Goal: Task Accomplishment & Management: Manage account settings

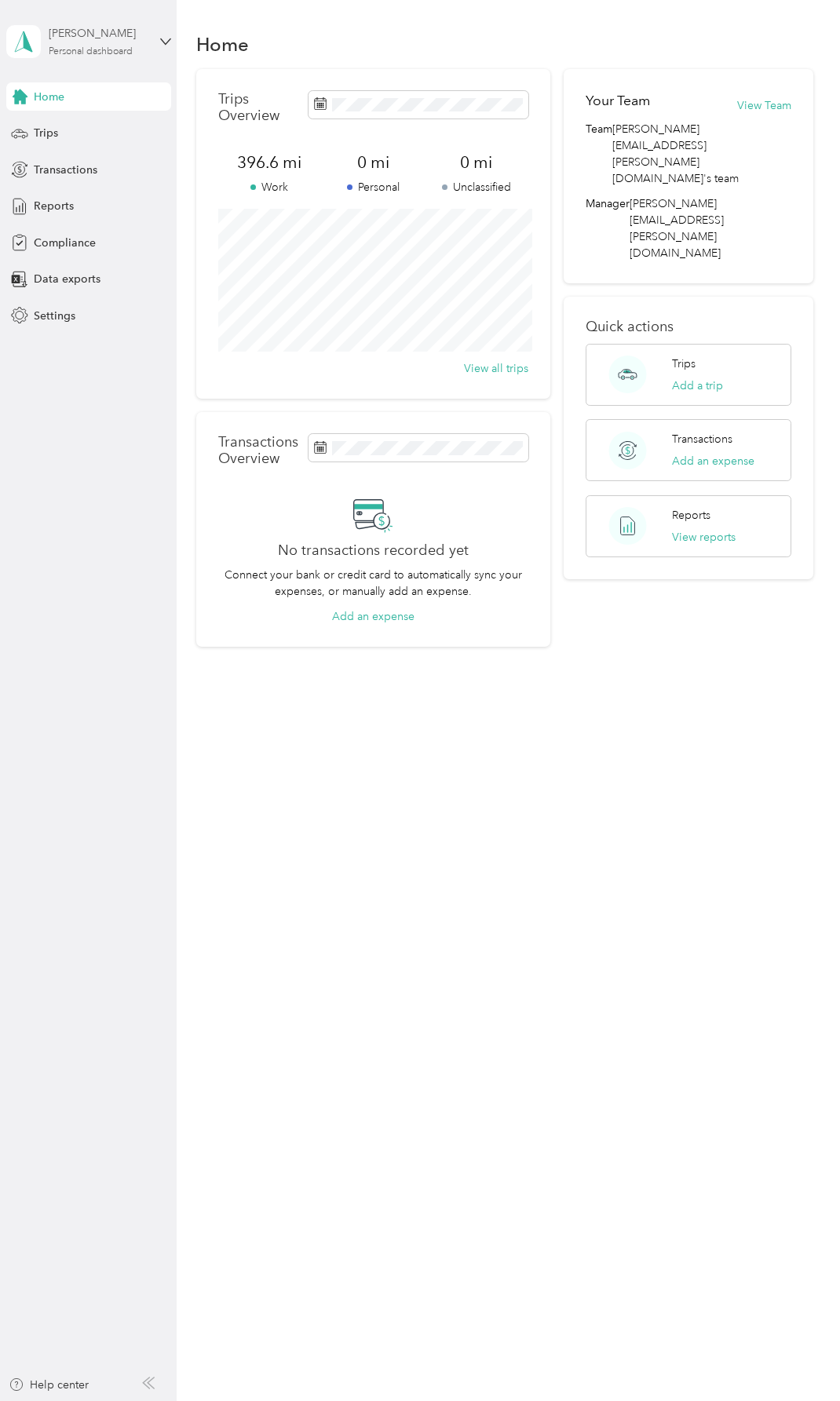
click at [103, 47] on div "Personal dashboard" at bounding box center [91, 52] width 84 height 9
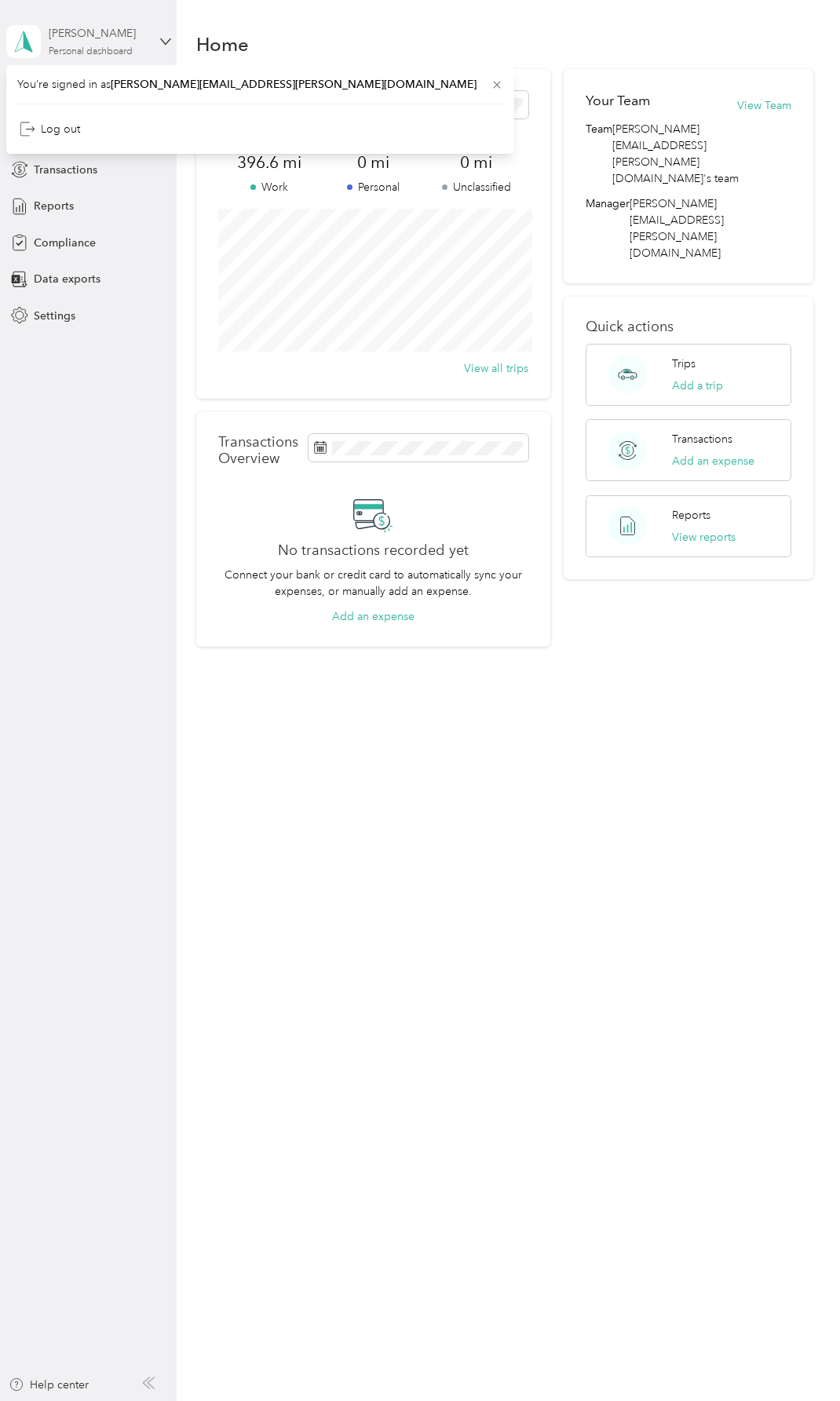
click at [103, 47] on div "Personal dashboard" at bounding box center [91, 52] width 84 height 9
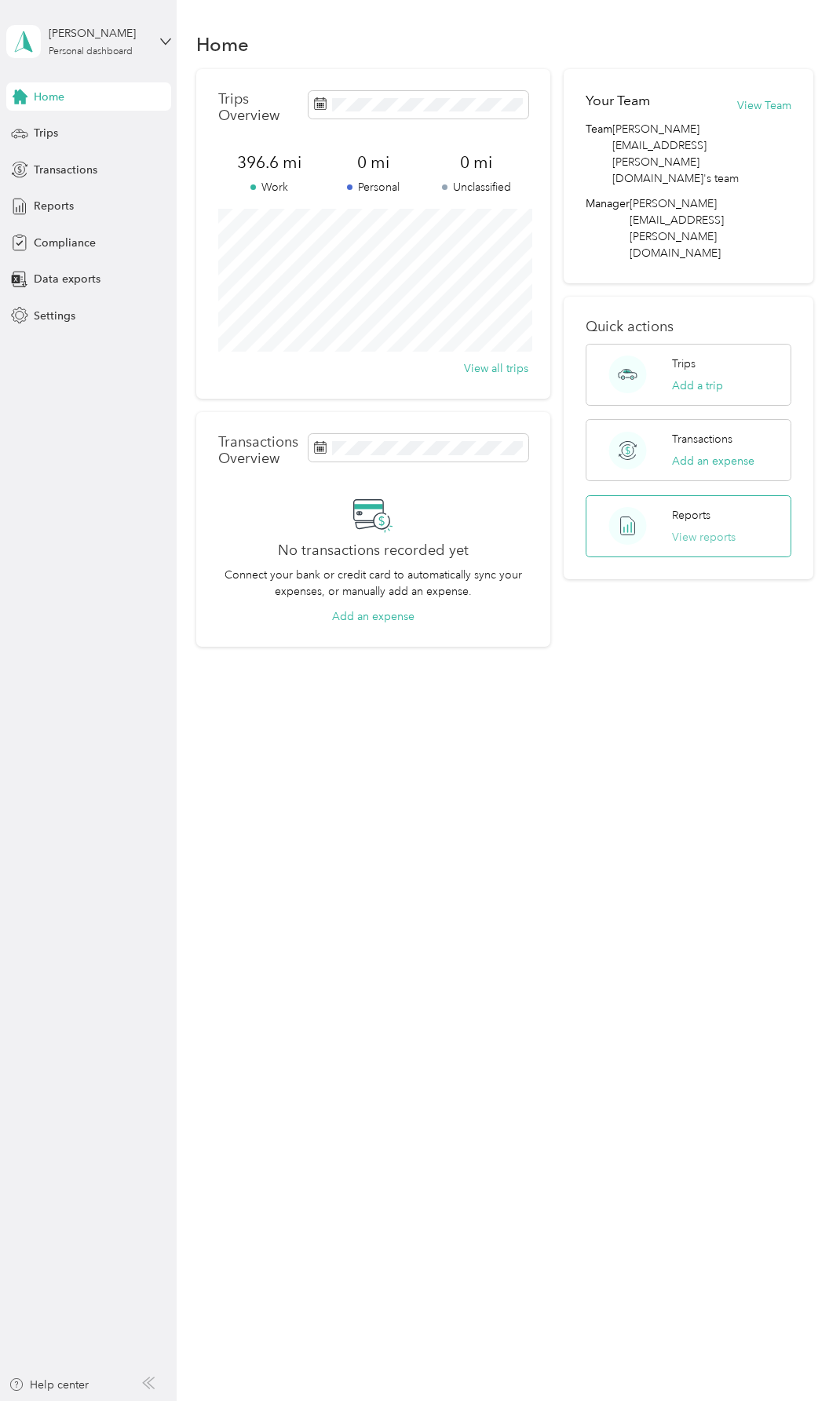
click at [729, 529] on button "View reports" at bounding box center [703, 538] width 64 height 17
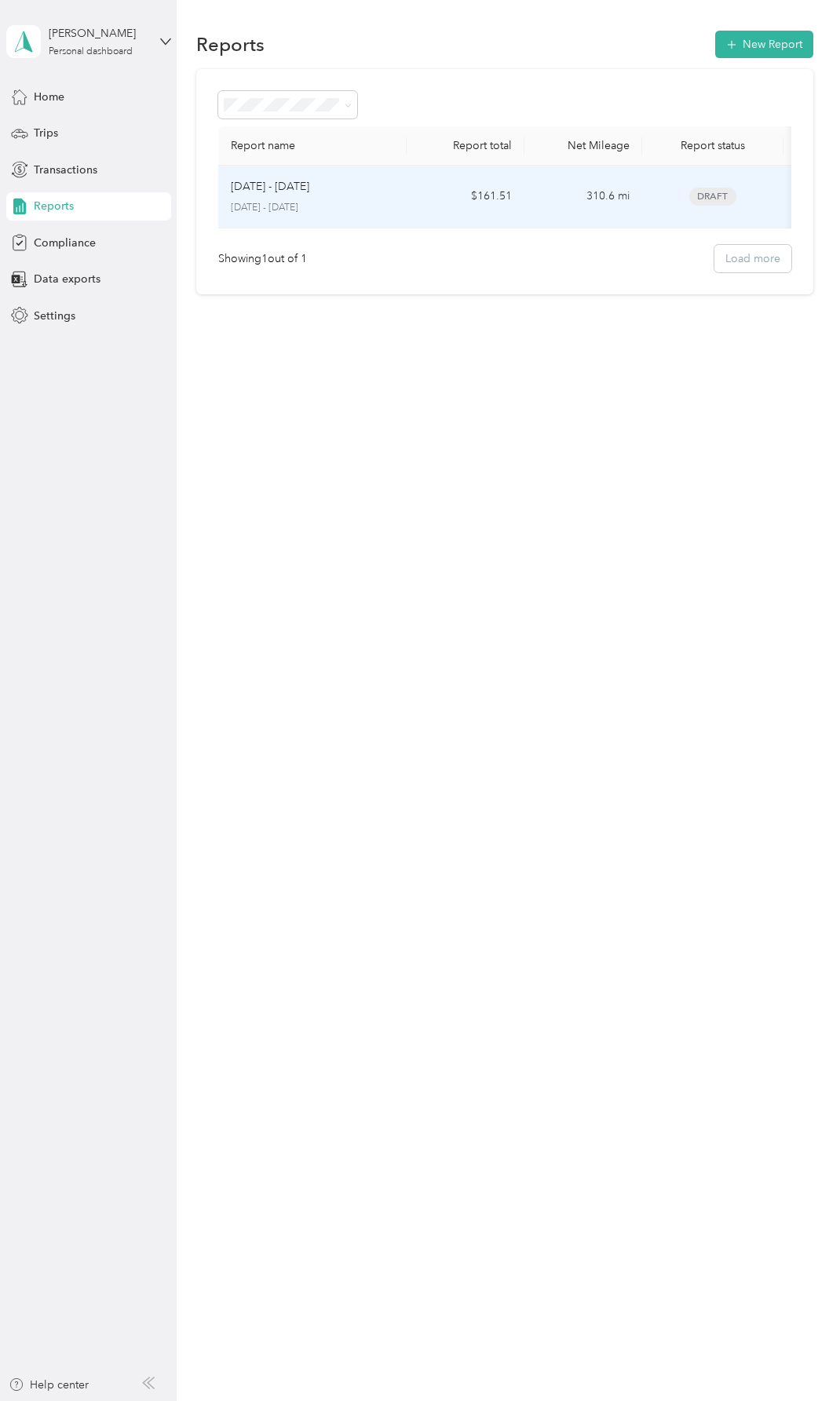
click at [269, 195] on p "[DATE] - [DATE]" at bounding box center [270, 186] width 79 height 17
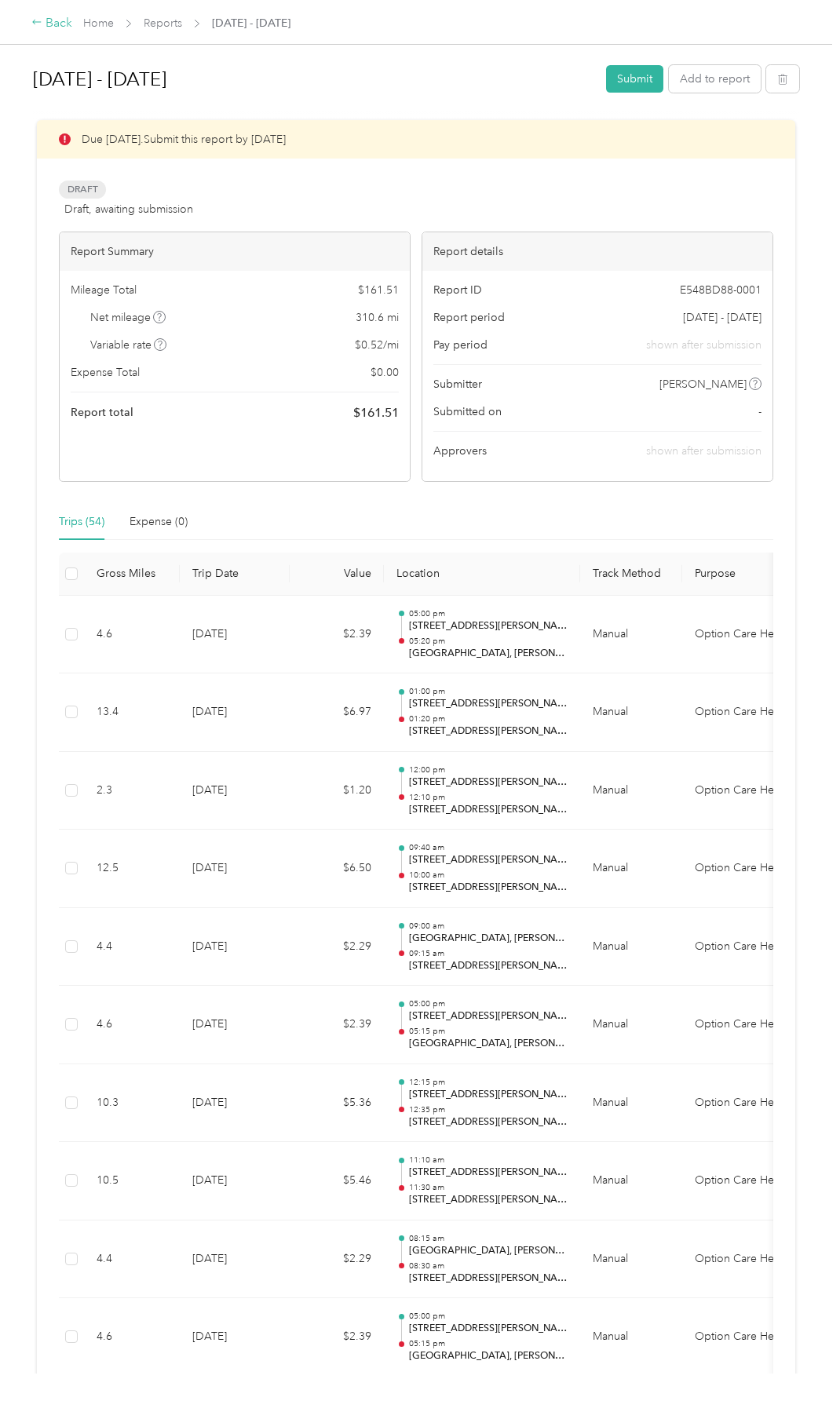
click at [41, 23] on icon at bounding box center [37, 22] width 11 height 11
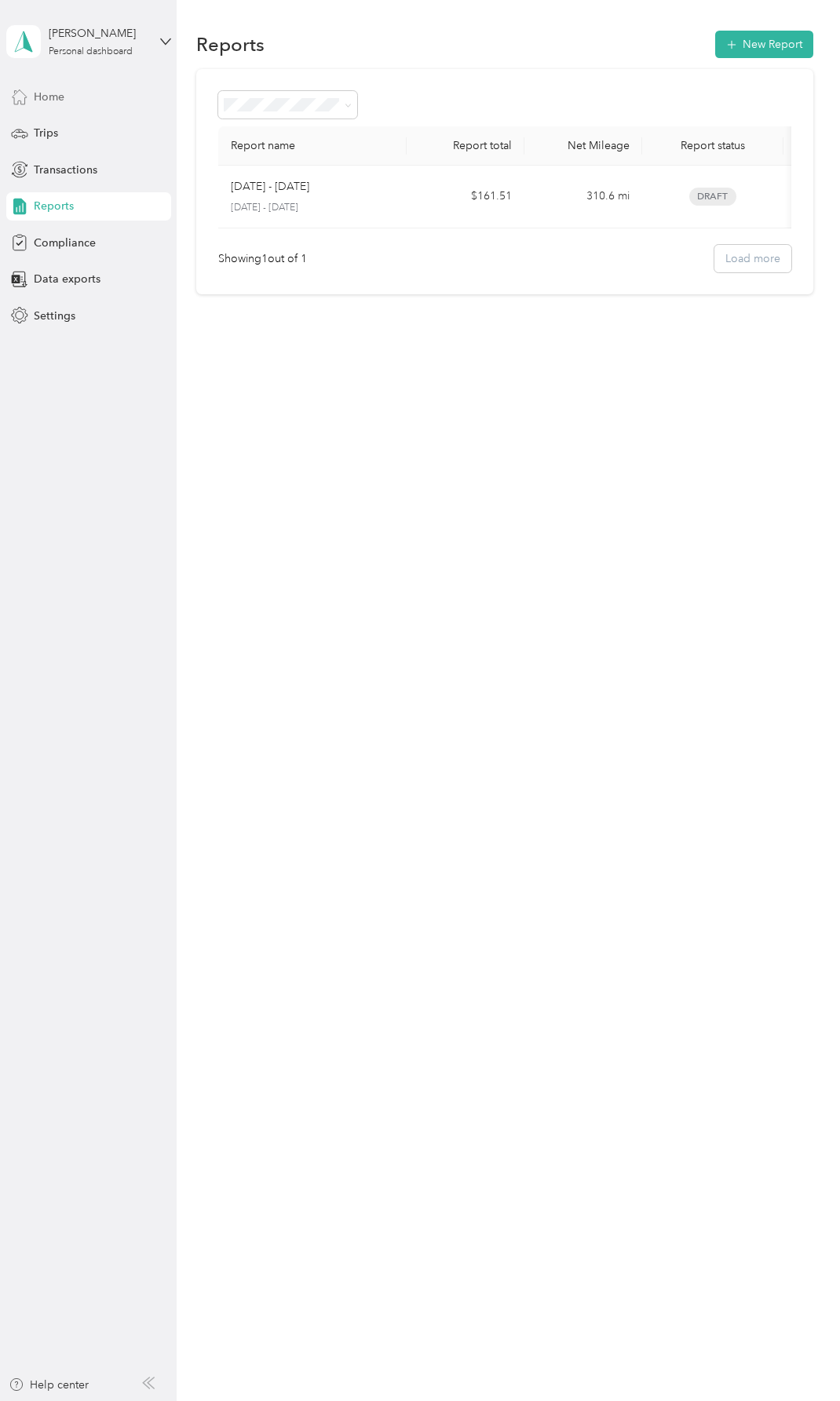
click at [47, 95] on span "Home" at bounding box center [49, 97] width 31 height 17
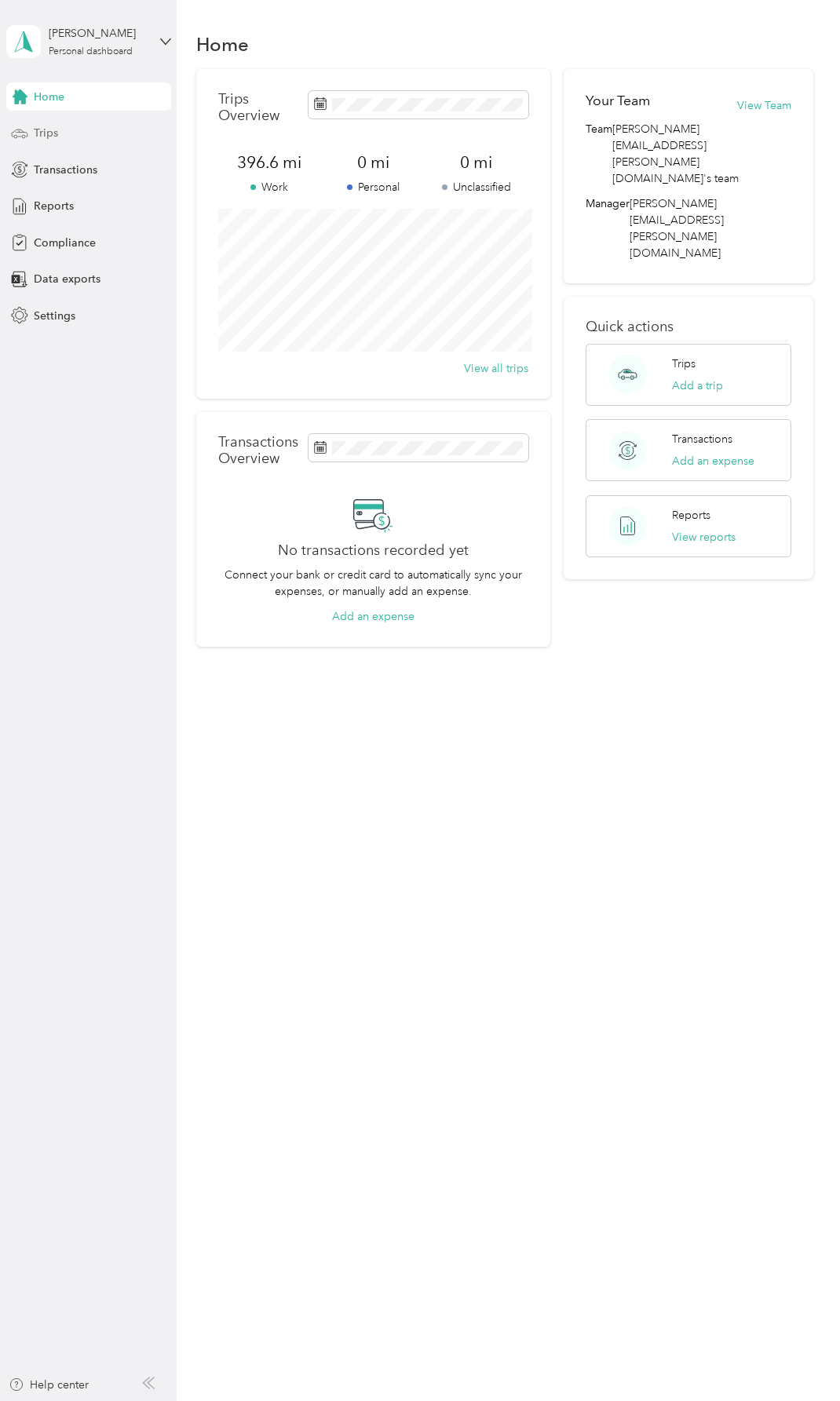
click at [41, 128] on span "Trips" at bounding box center [46, 133] width 24 height 17
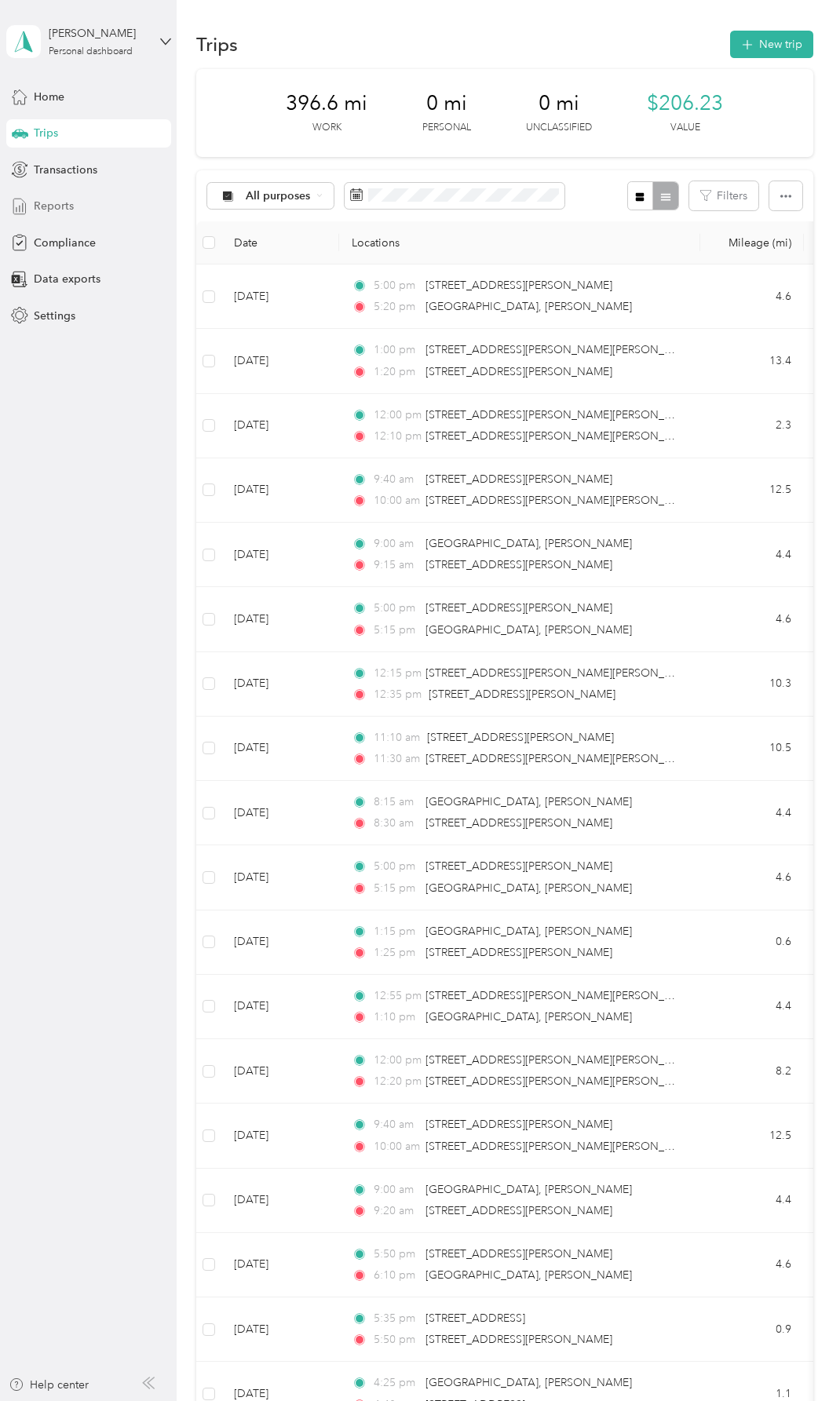
click at [65, 201] on span "Reports" at bounding box center [53, 206] width 40 height 17
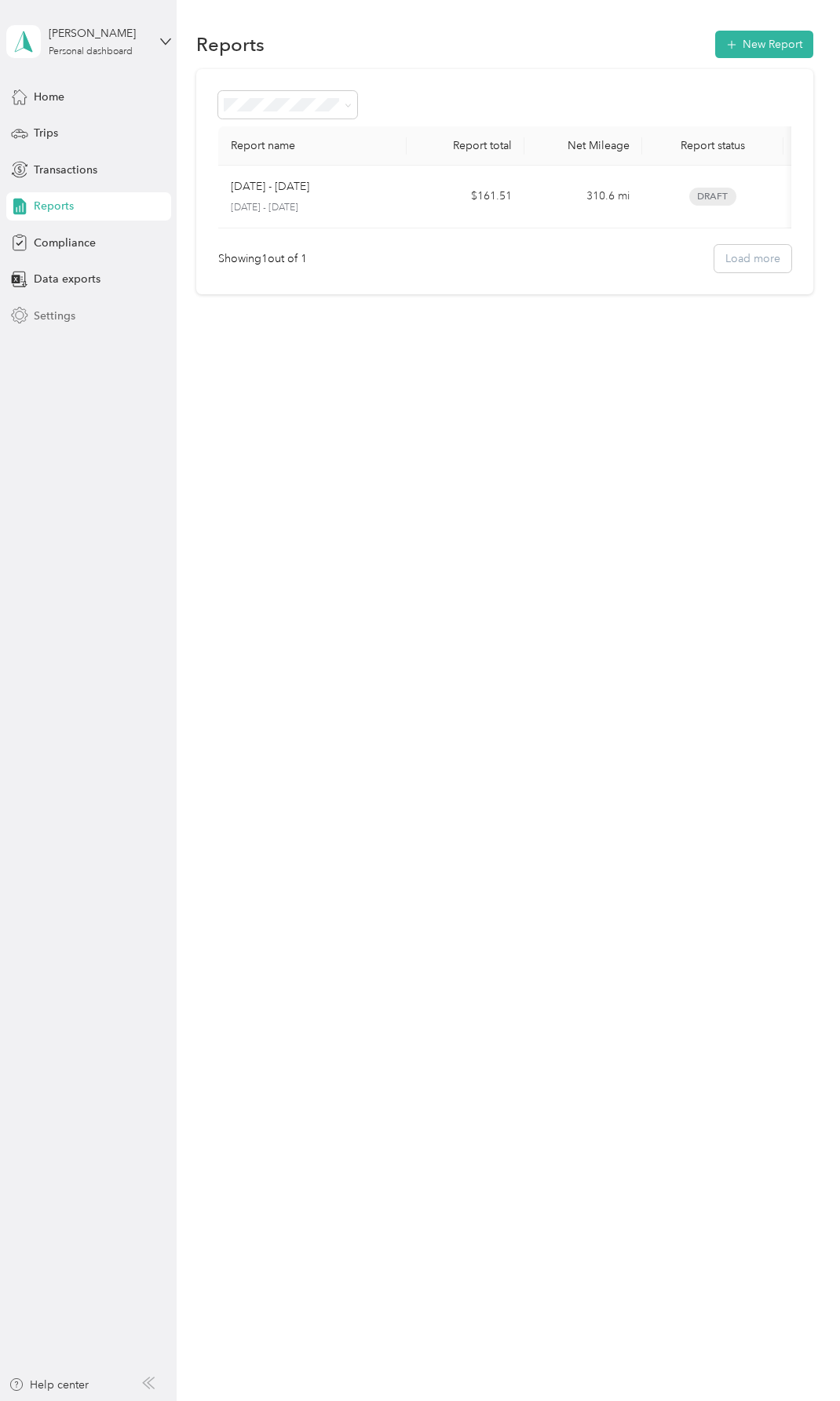
click at [56, 316] on span "Settings" at bounding box center [54, 317] width 41 height 17
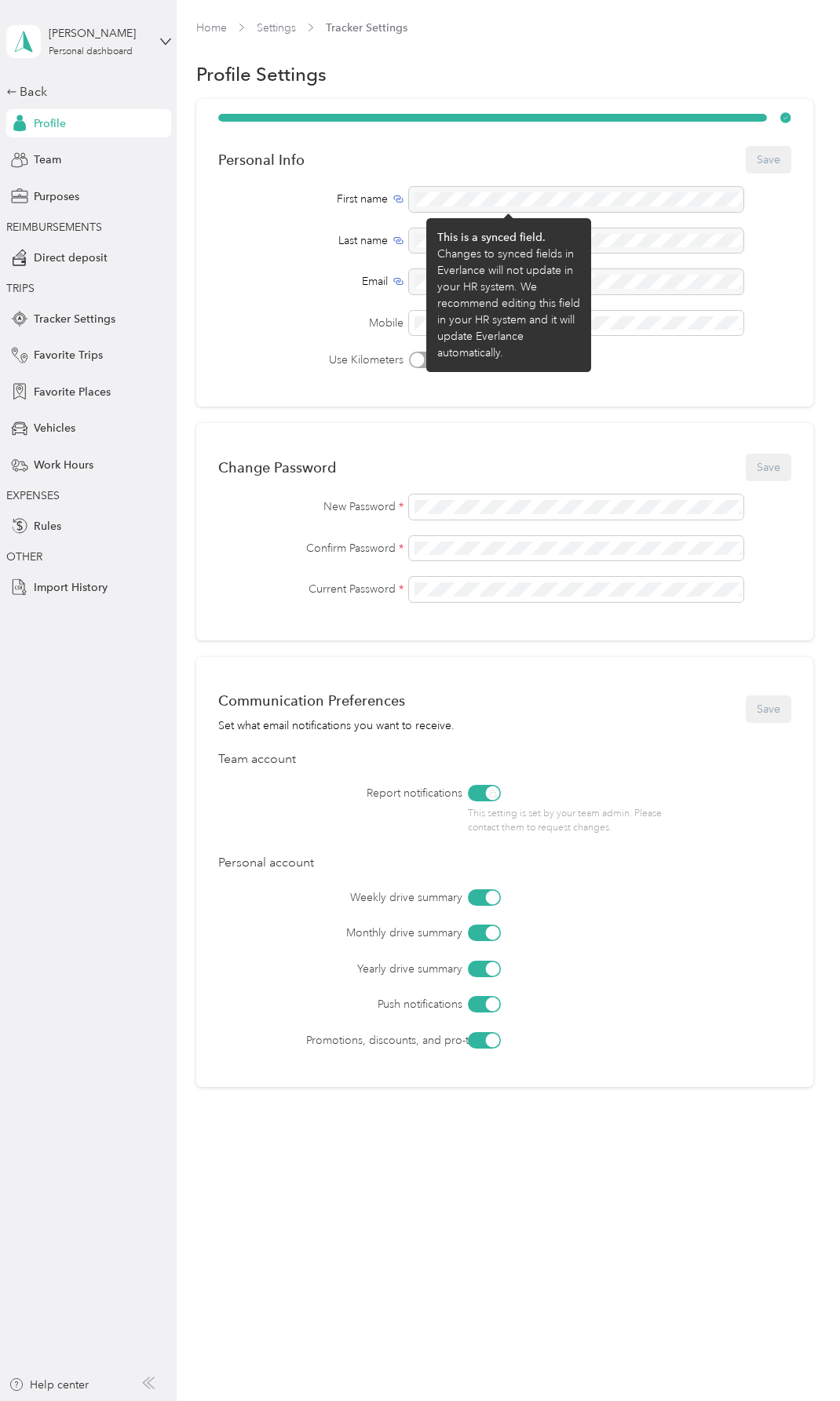
click at [454, 196] on div at bounding box center [576, 199] width 334 height 25
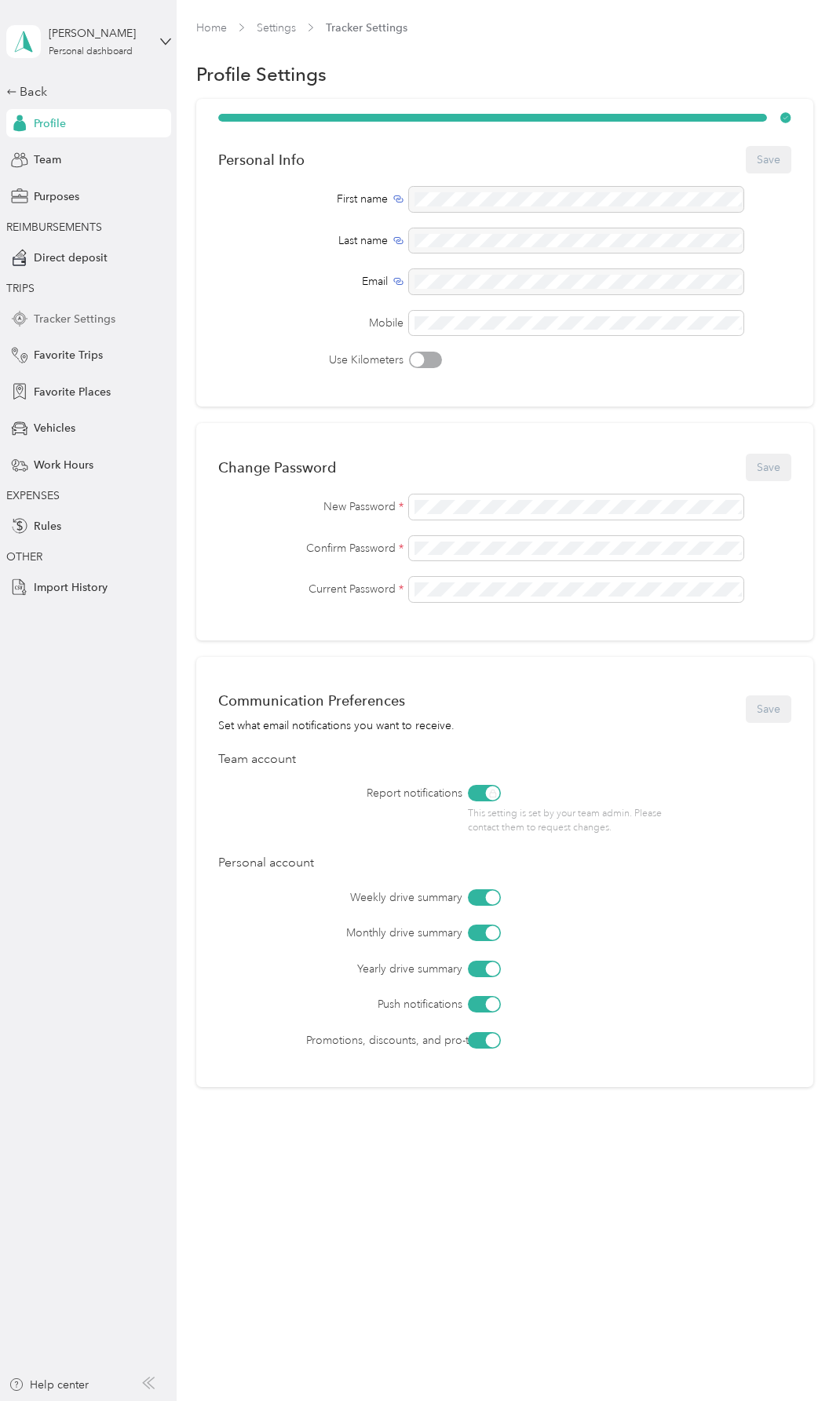
click at [101, 316] on span "Tracker Settings" at bounding box center [74, 319] width 81 height 17
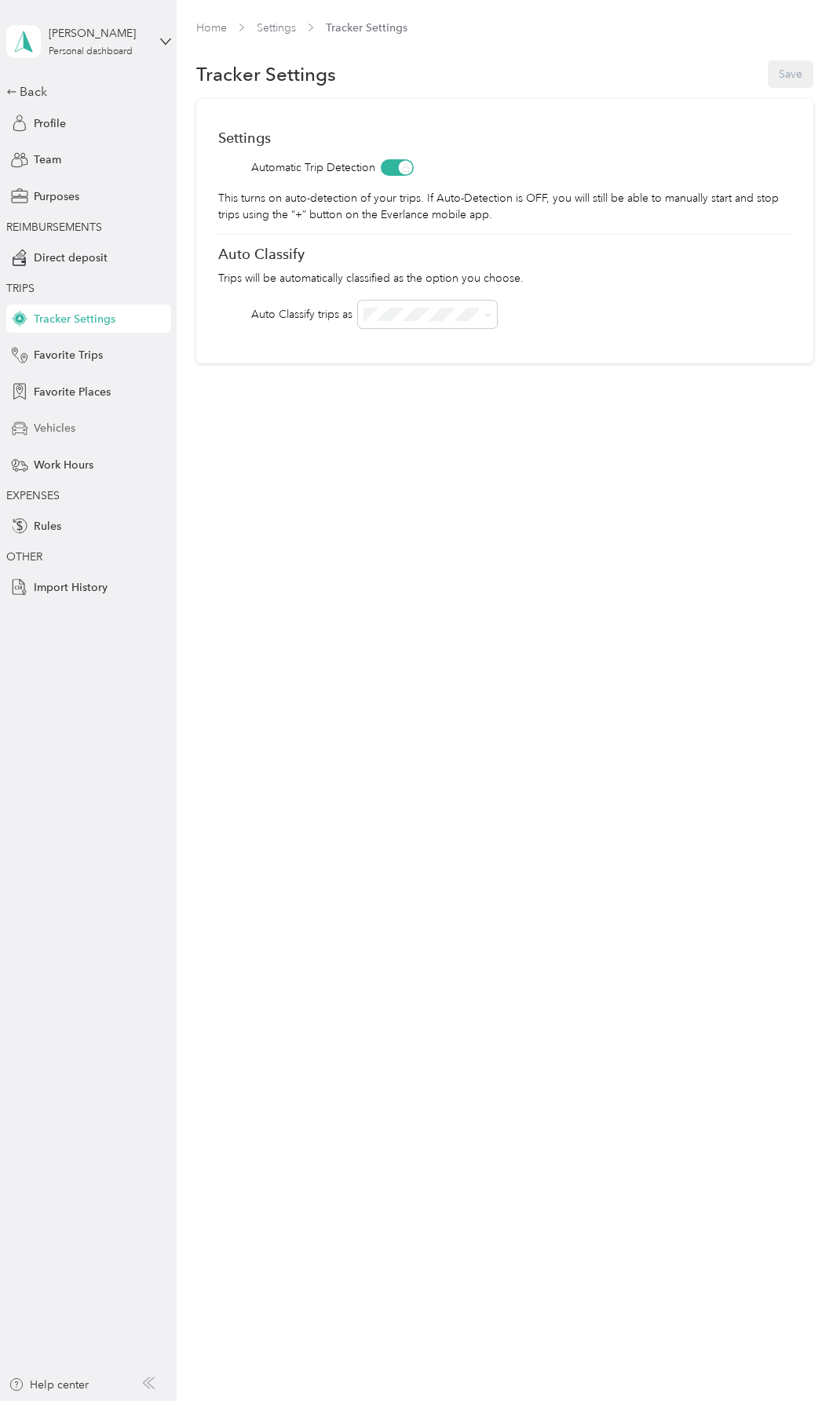
click at [58, 423] on span "Vehicles" at bounding box center [54, 428] width 41 height 17
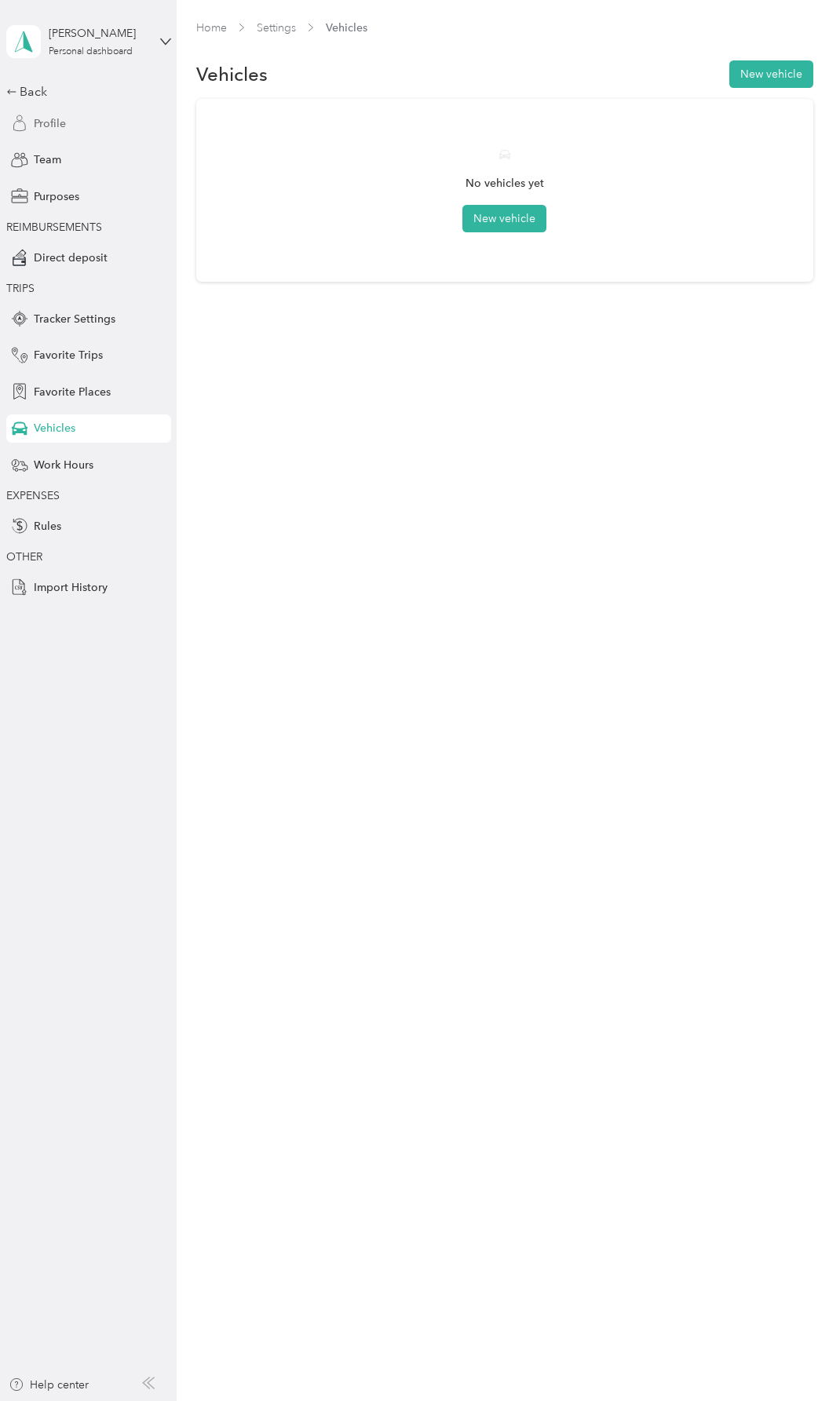
click at [65, 121] on span "Profile" at bounding box center [50, 124] width 32 height 17
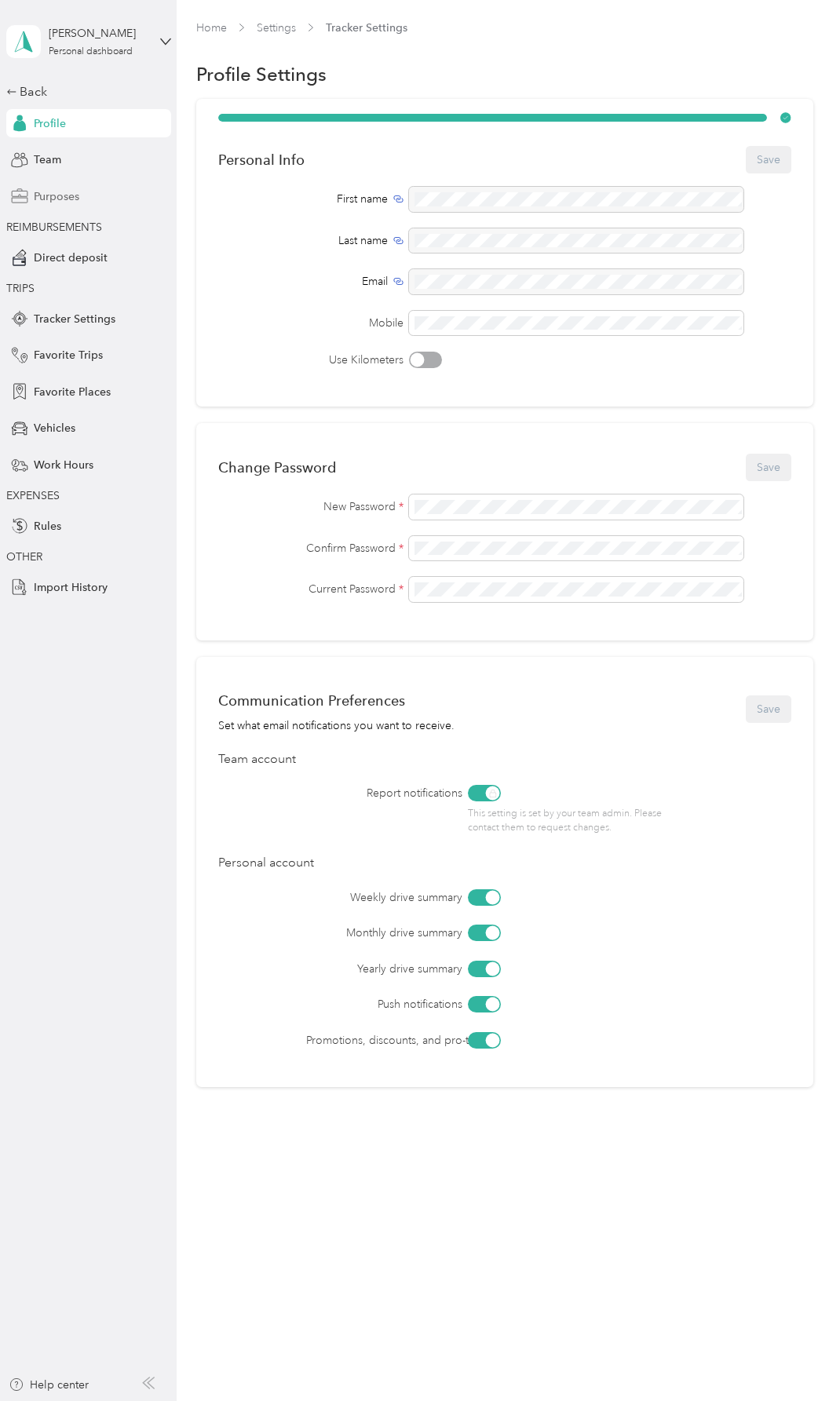
click at [53, 194] on span "Purposes" at bounding box center [56, 197] width 46 height 17
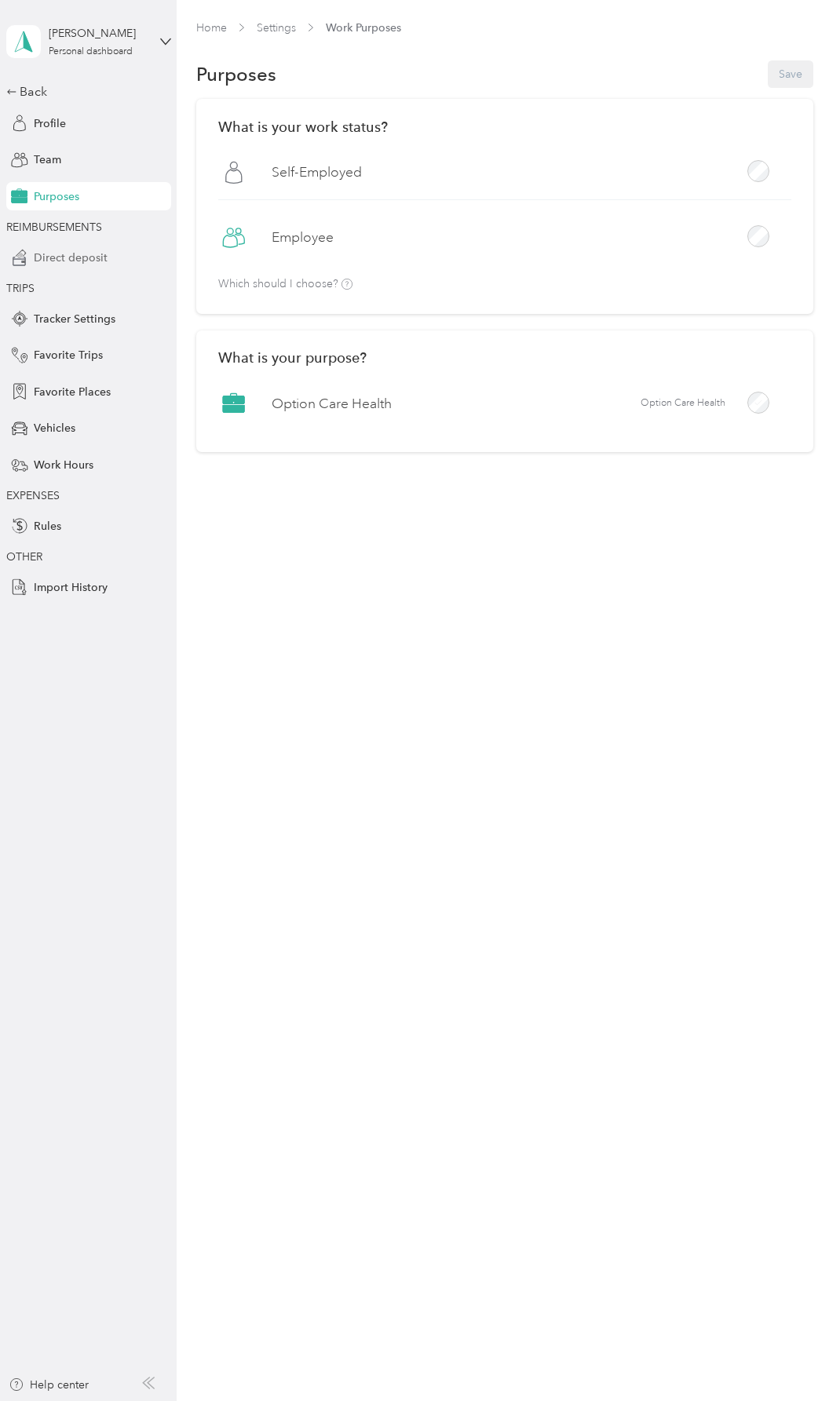
click at [64, 255] on span "Direct deposit" at bounding box center [70, 258] width 74 height 17
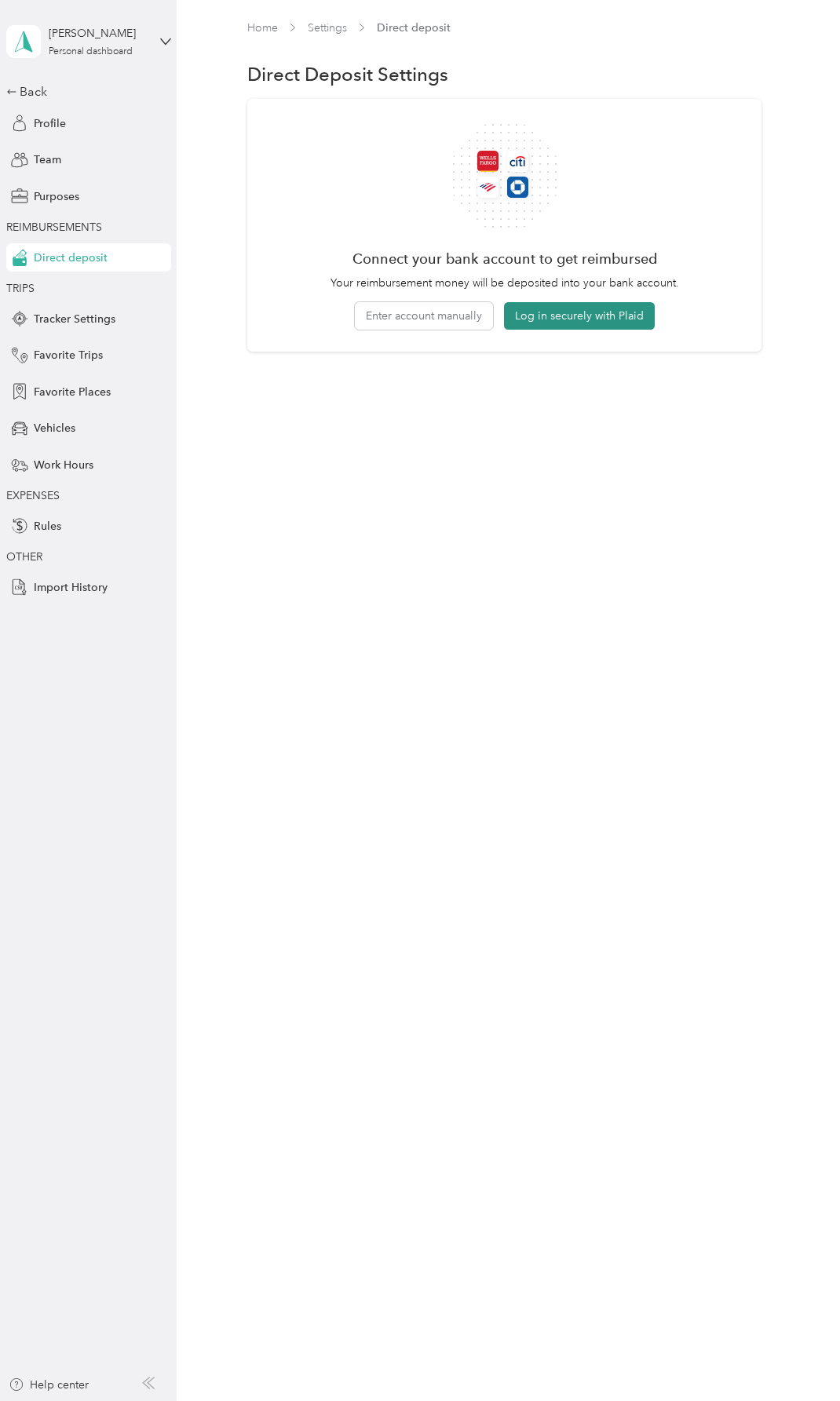
click at [569, 316] on button "Log in securely with Plaid" at bounding box center [579, 316] width 151 height 27
click at [419, 315] on button "Enter account manually" at bounding box center [423, 316] width 138 height 27
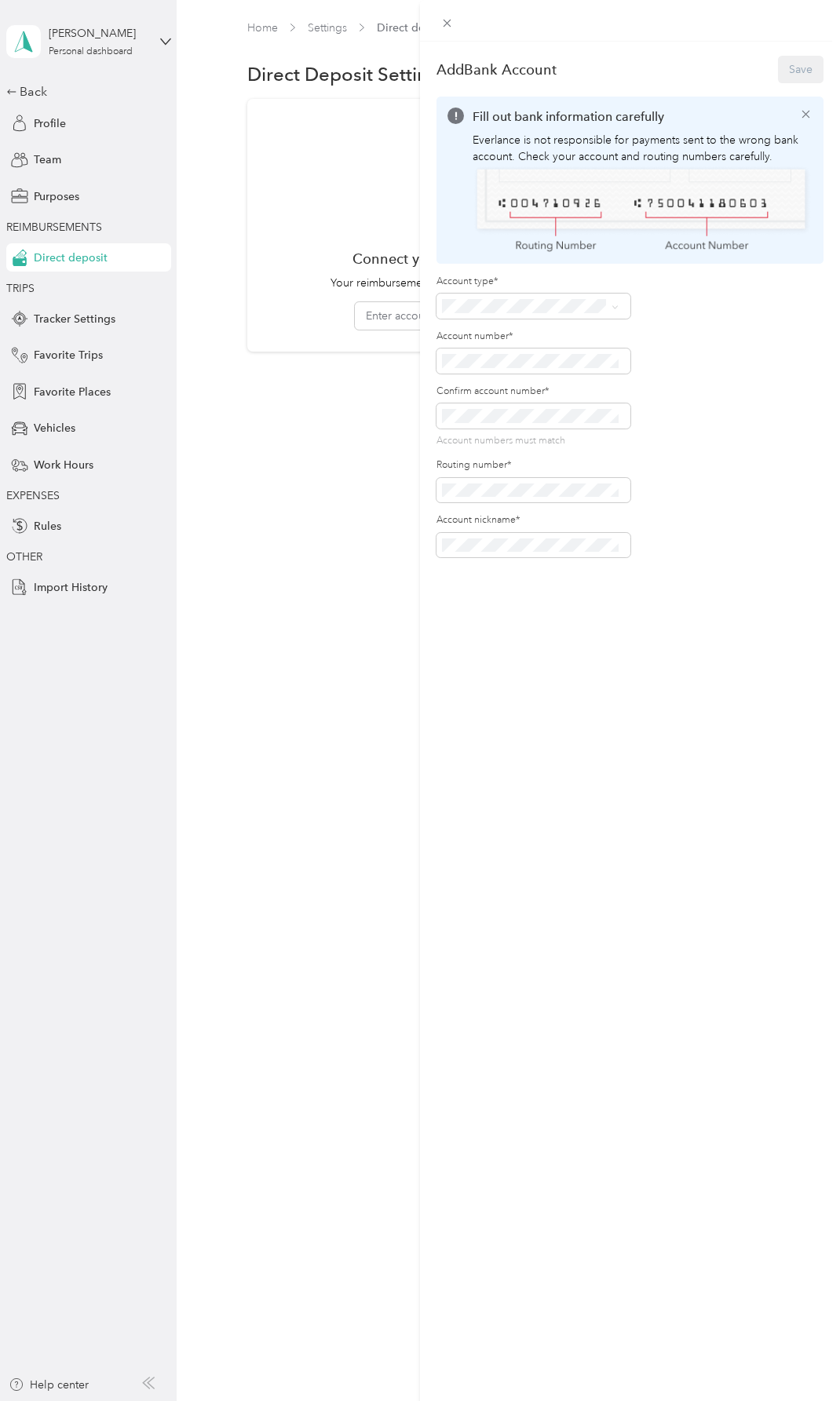
click at [501, 329] on div "Checking" at bounding box center [530, 331] width 166 height 17
click at [308, 332] on div "Add Bank Account Save Fill out bank information carefully Everlance is not resp…" at bounding box center [420, 700] width 840 height 1401
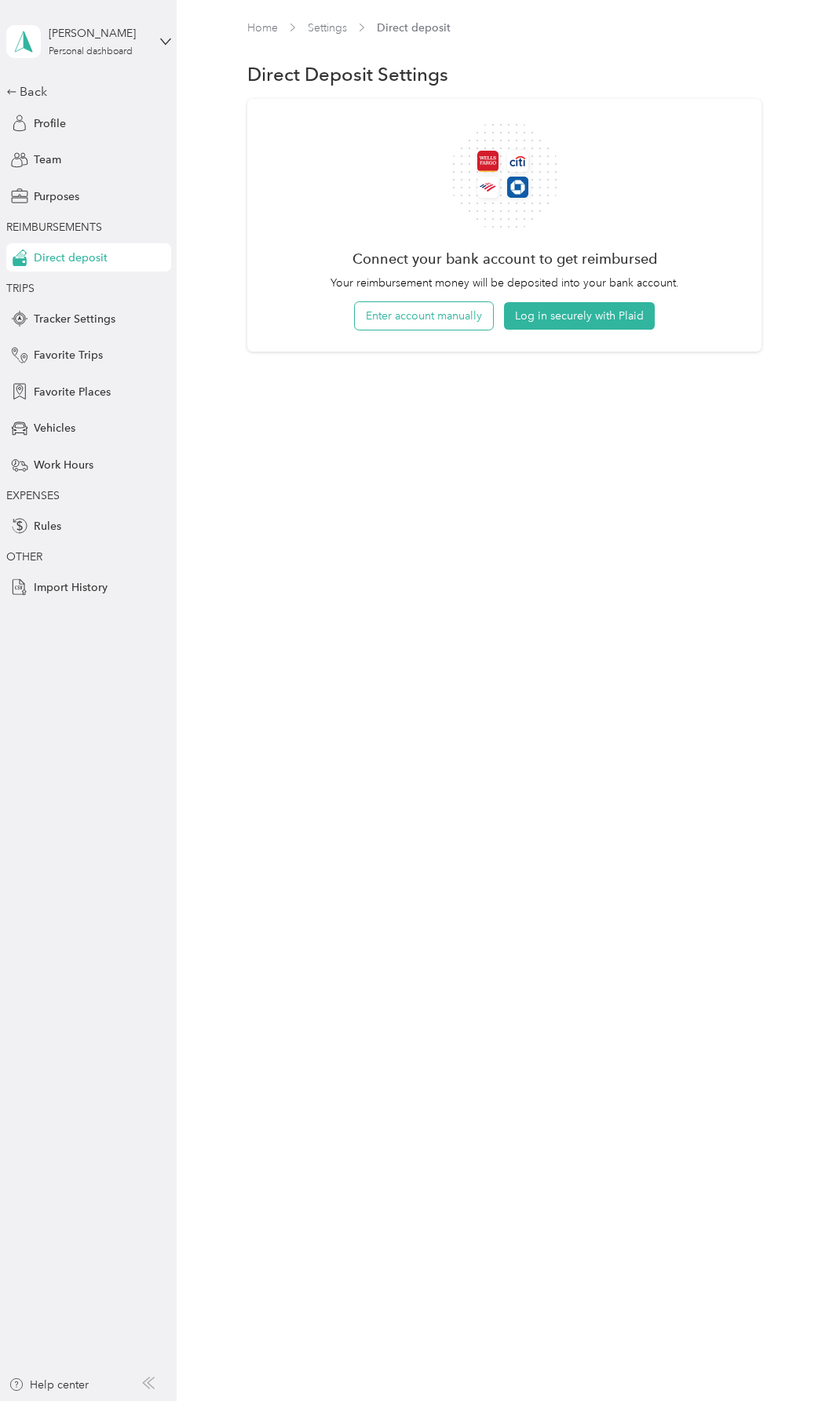
click at [463, 322] on button "Enter account manually" at bounding box center [423, 316] width 138 height 27
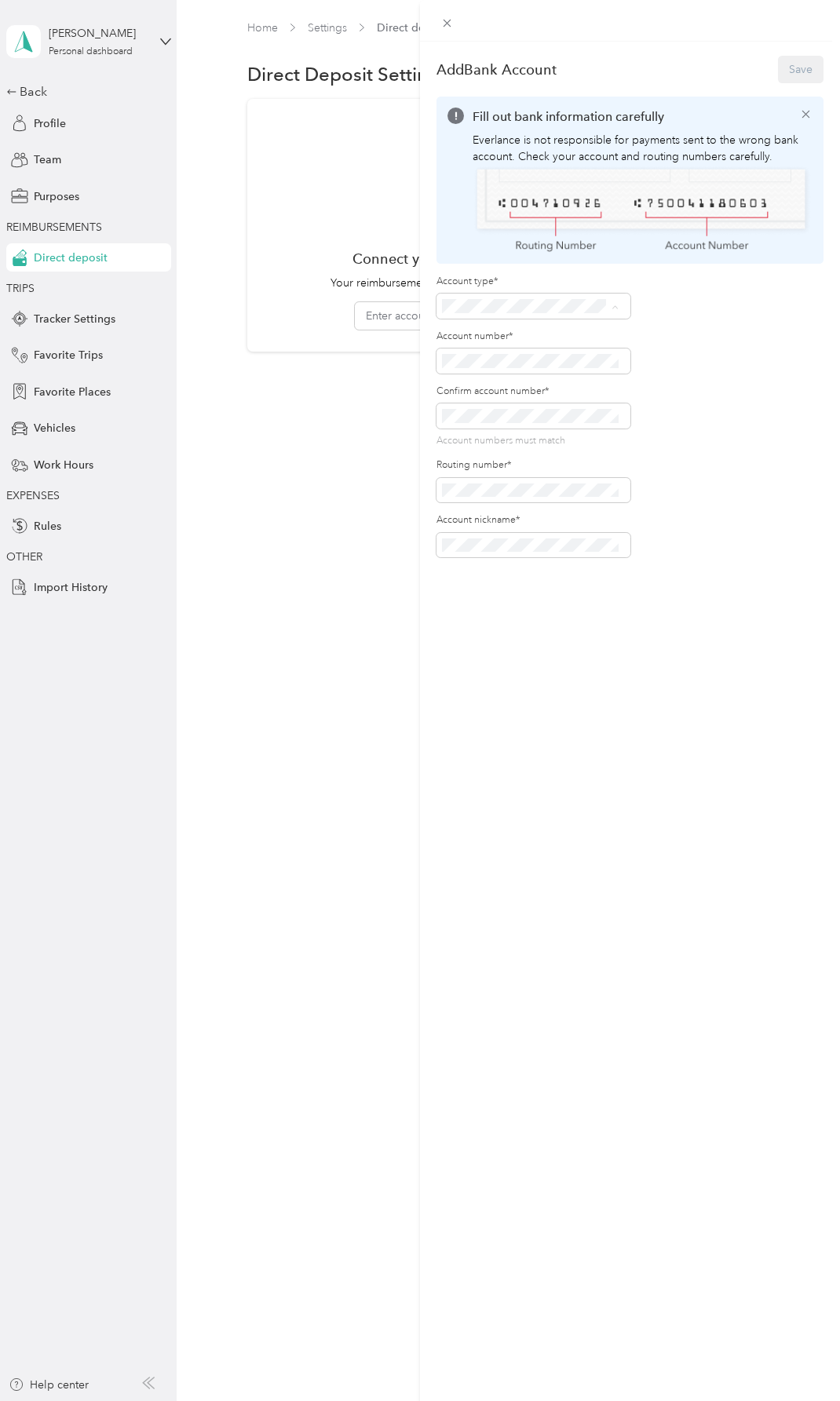
click at [480, 328] on span "Checking" at bounding box center [471, 331] width 47 height 13
click at [786, 67] on button "Save" at bounding box center [800, 68] width 46 height 27
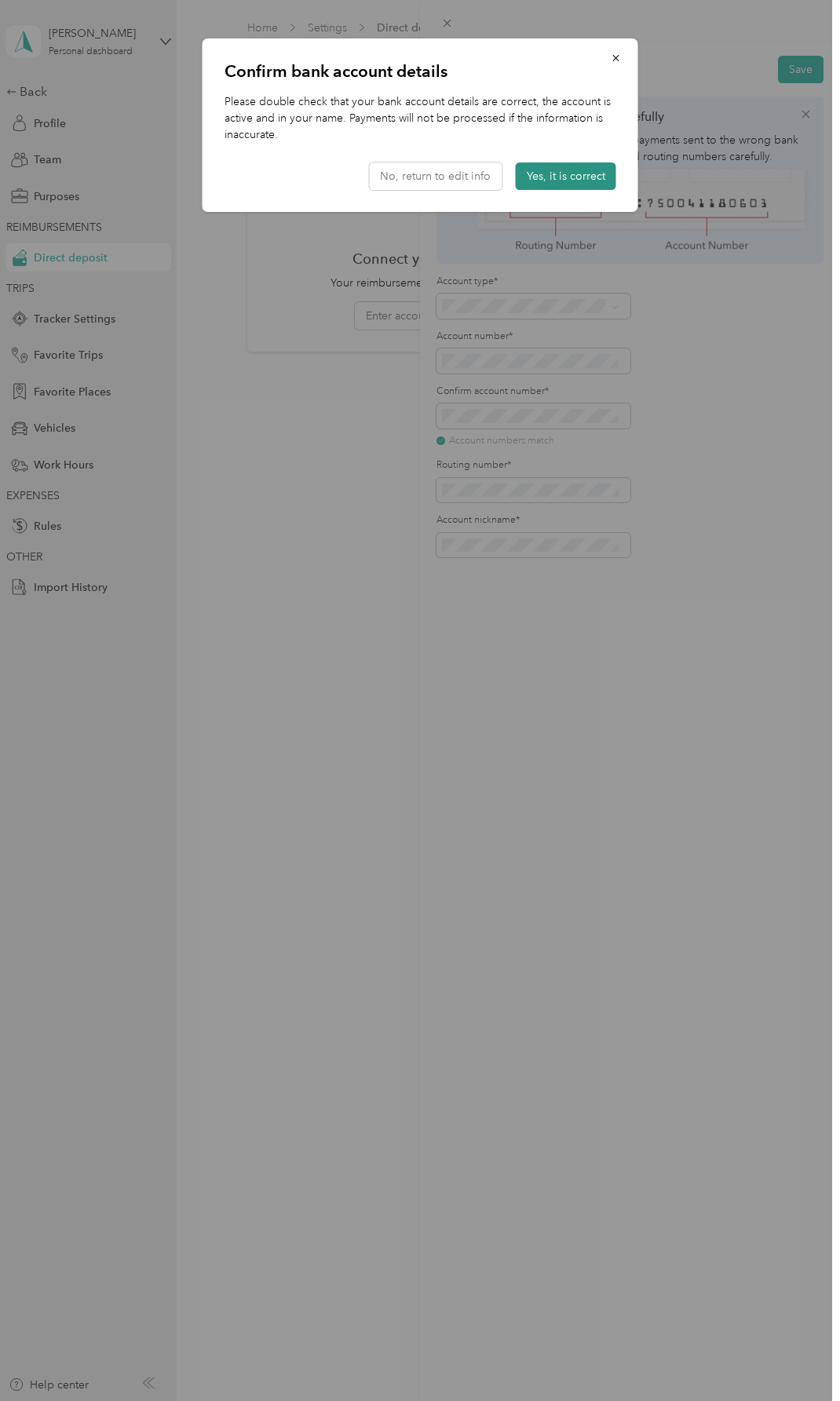
click at [567, 174] on button "Yes, it is correct" at bounding box center [566, 175] width 100 height 27
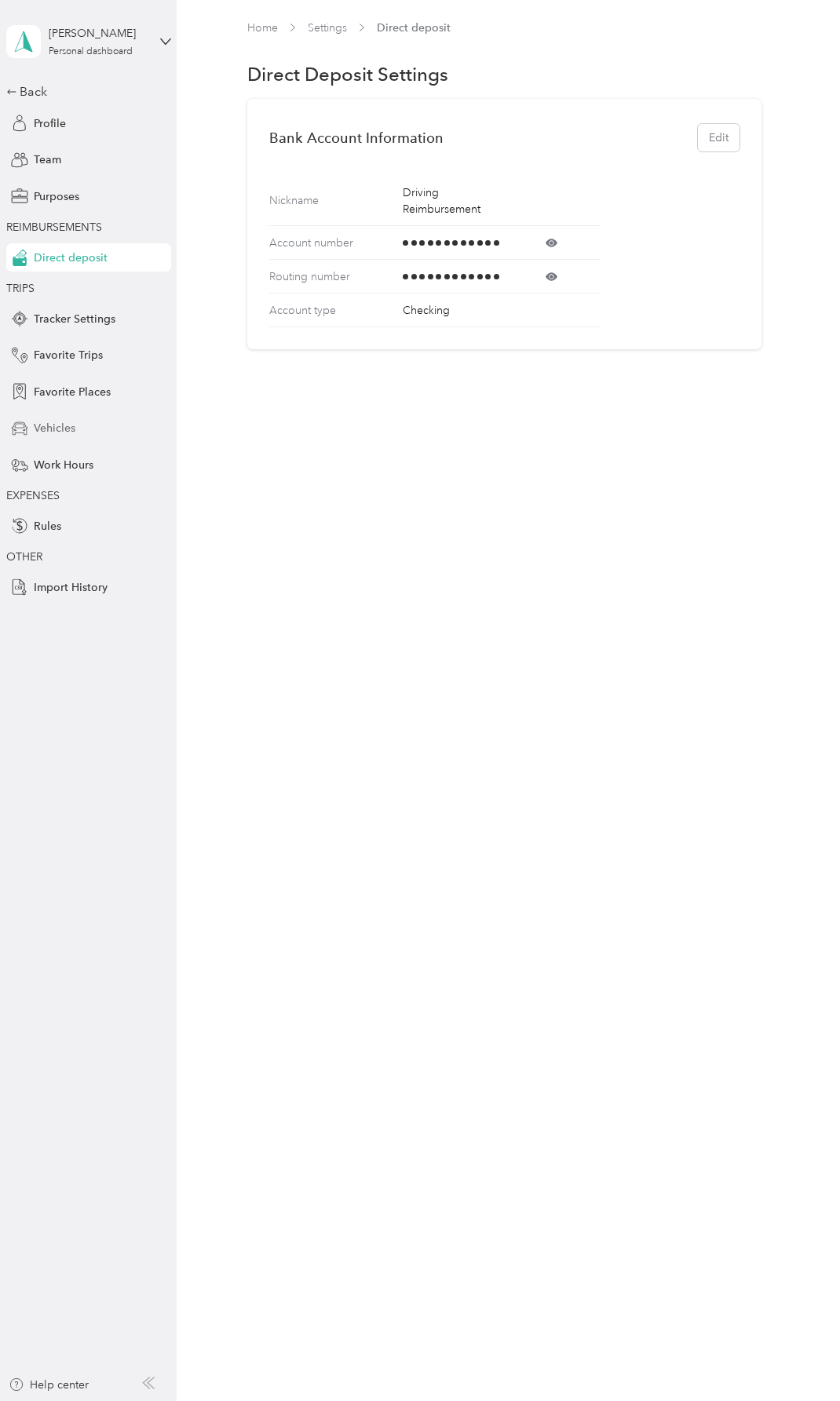
click at [69, 424] on span "Vehicles" at bounding box center [54, 428] width 41 height 17
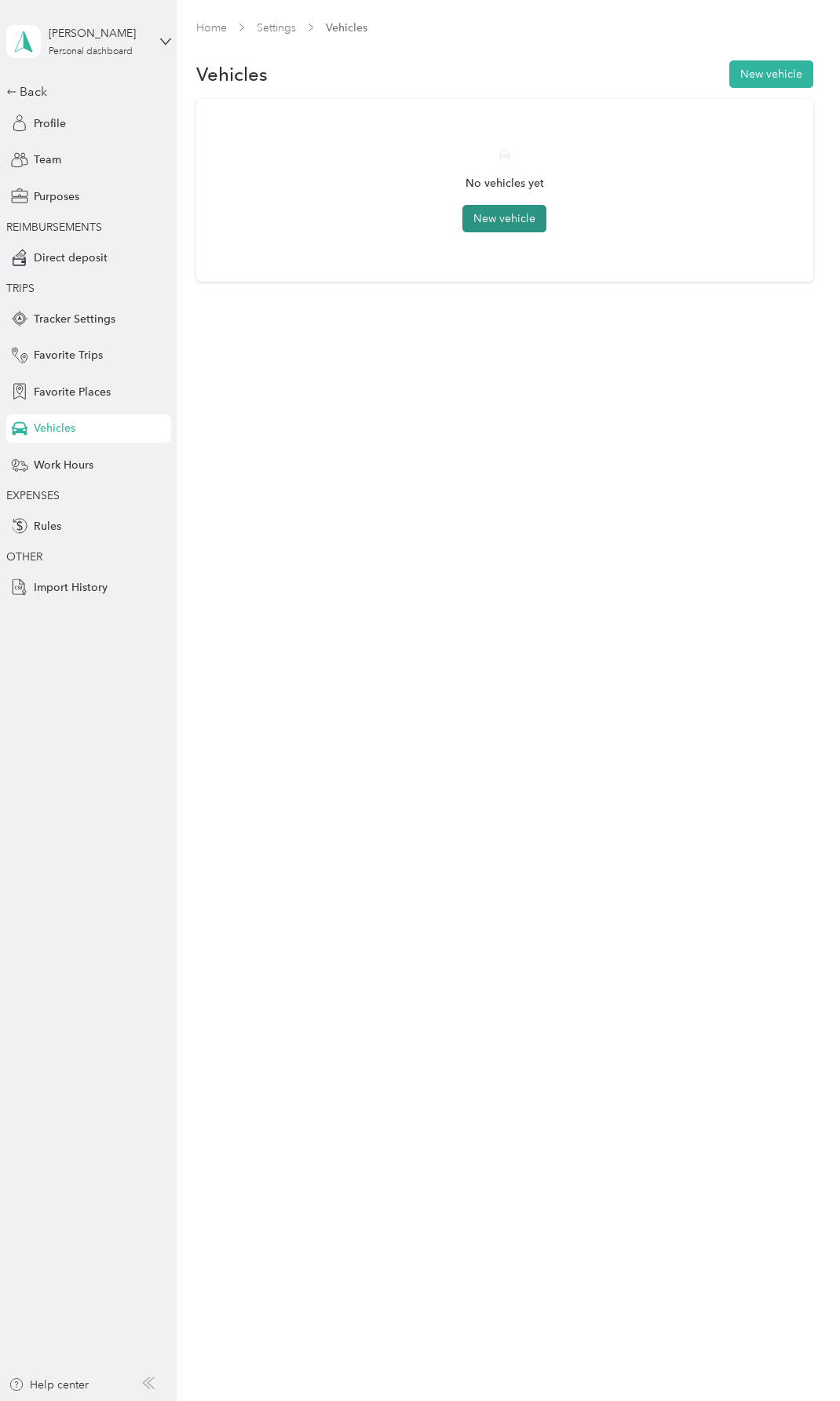
click at [516, 219] on button "New vehicle" at bounding box center [505, 218] width 84 height 27
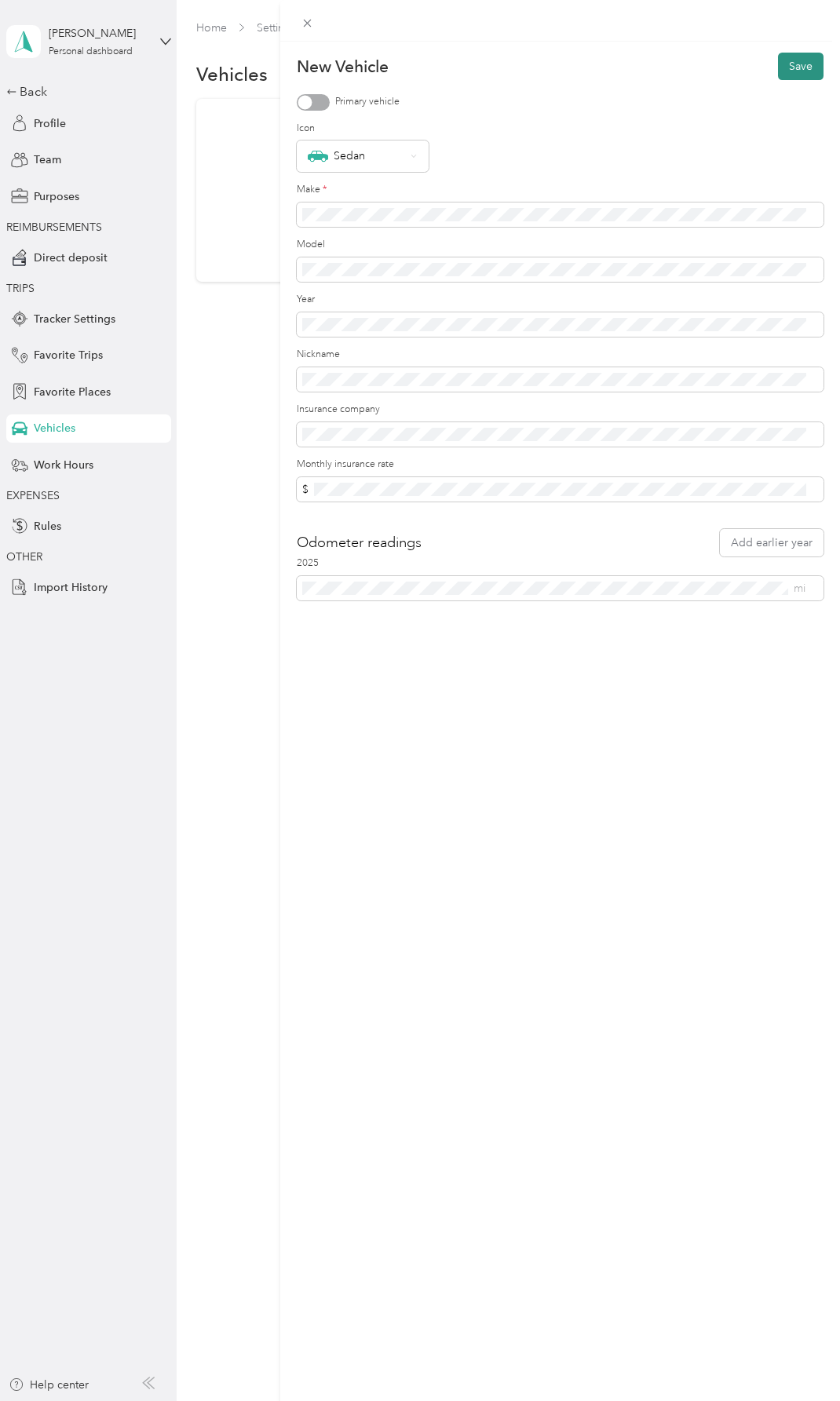
click at [792, 66] on button "Save" at bounding box center [800, 66] width 46 height 27
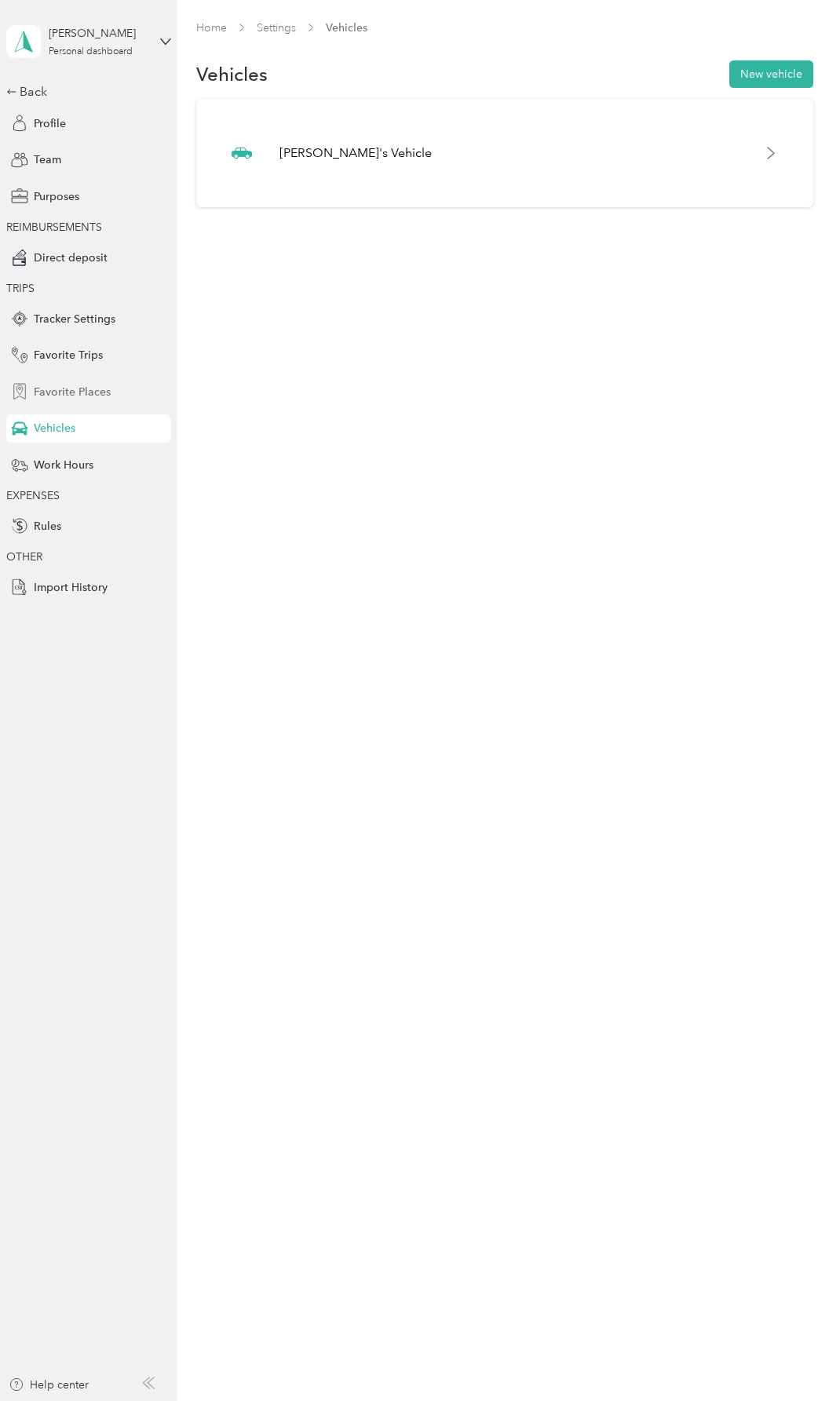
click at [80, 388] on span "Favorite Places" at bounding box center [72, 392] width 77 height 17
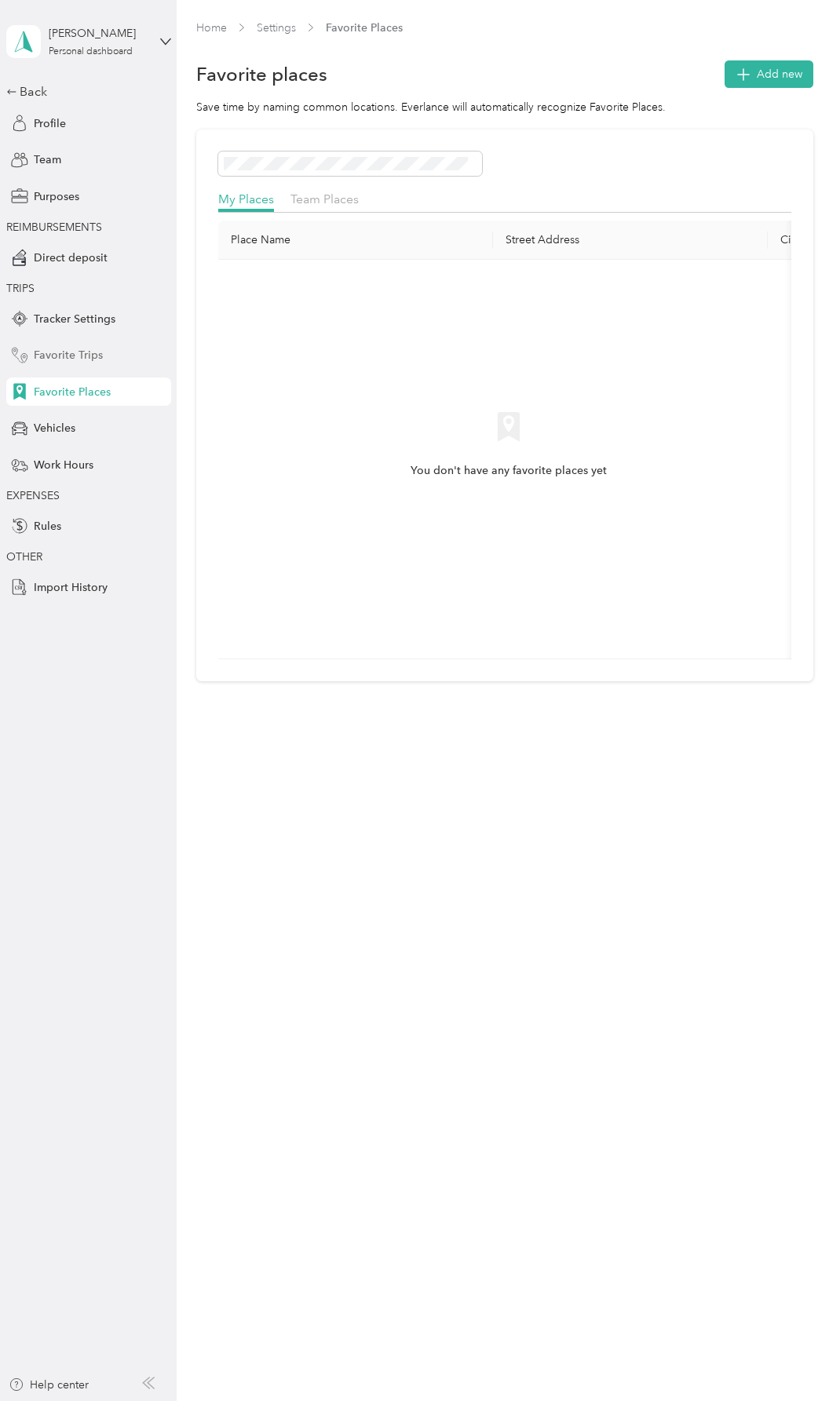
click at [86, 354] on span "Favorite Trips" at bounding box center [68, 355] width 69 height 17
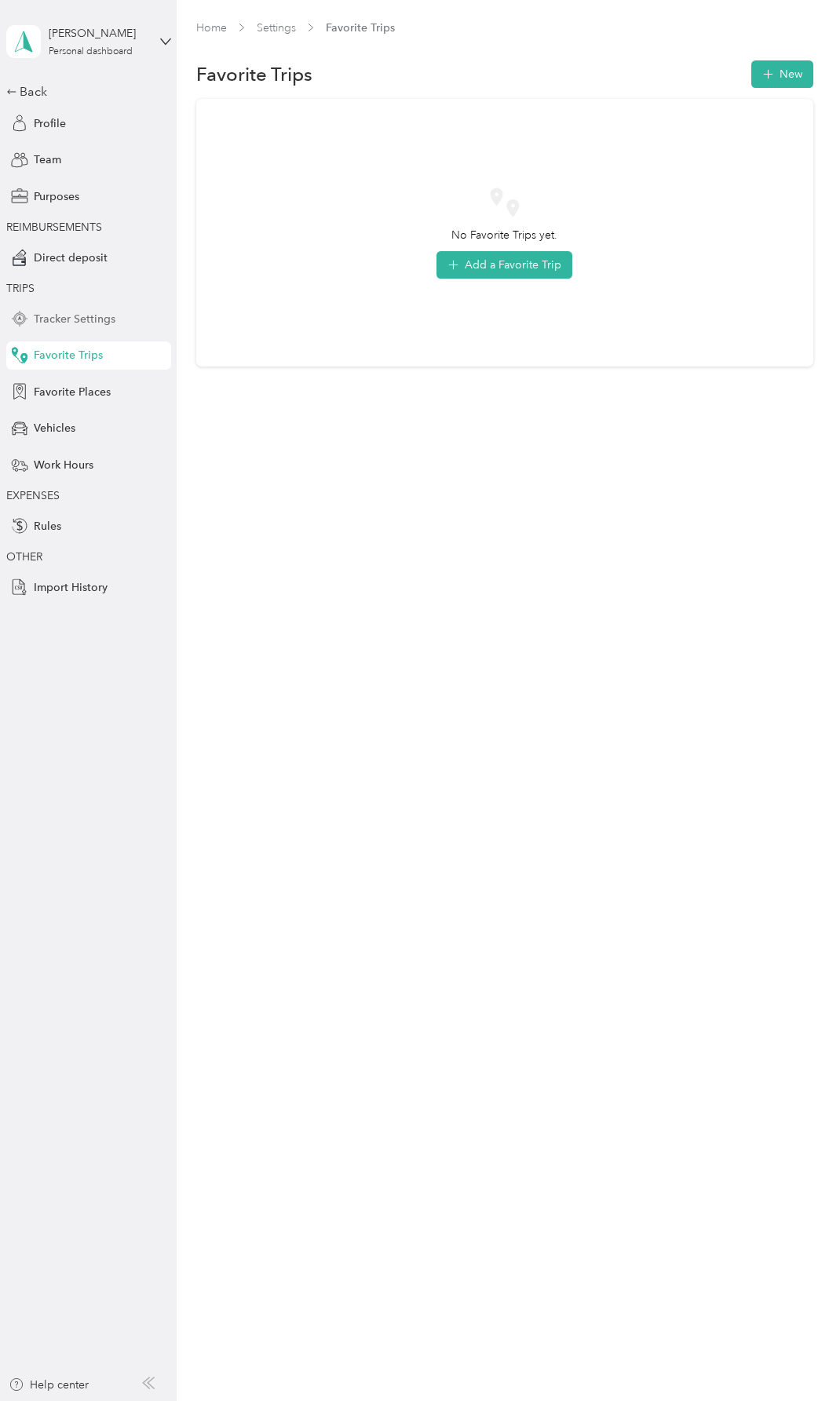
click at [96, 317] on span "Tracker Settings" at bounding box center [74, 319] width 81 height 17
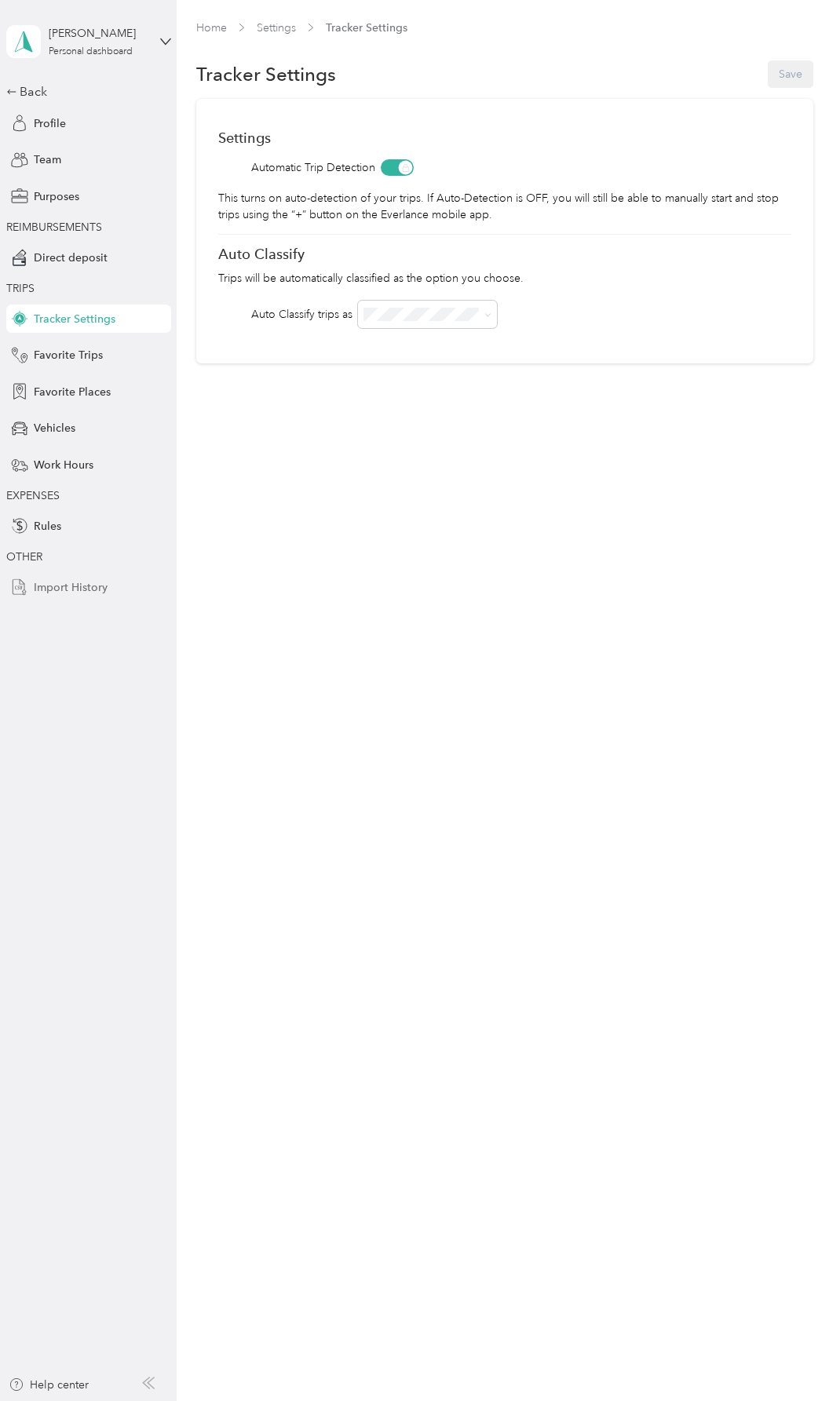
click at [83, 586] on span "Import History" at bounding box center [70, 587] width 74 height 17
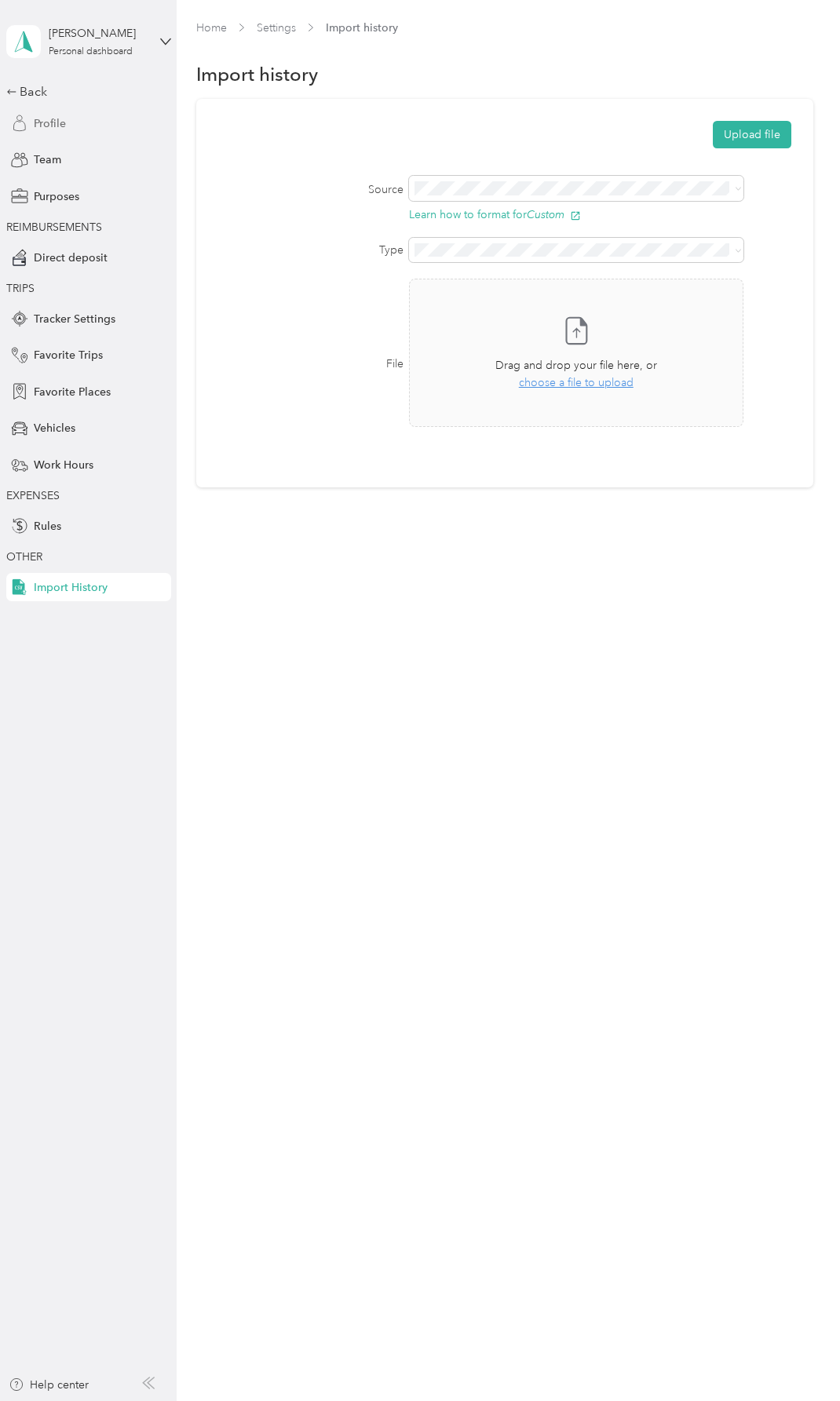
click at [54, 122] on span "Profile" at bounding box center [50, 124] width 32 height 17
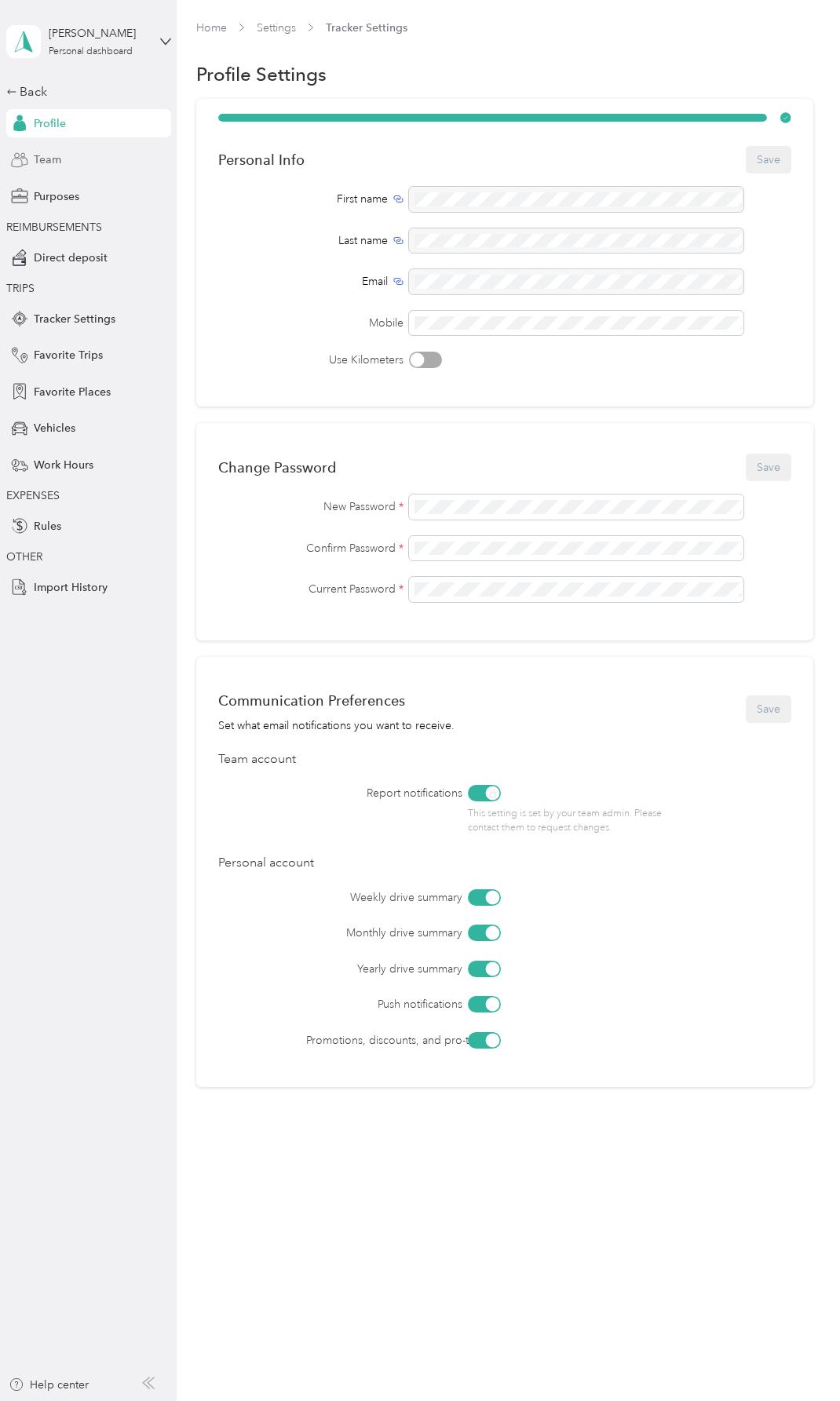
click at [48, 156] on span "Team" at bounding box center [47, 160] width 27 height 17
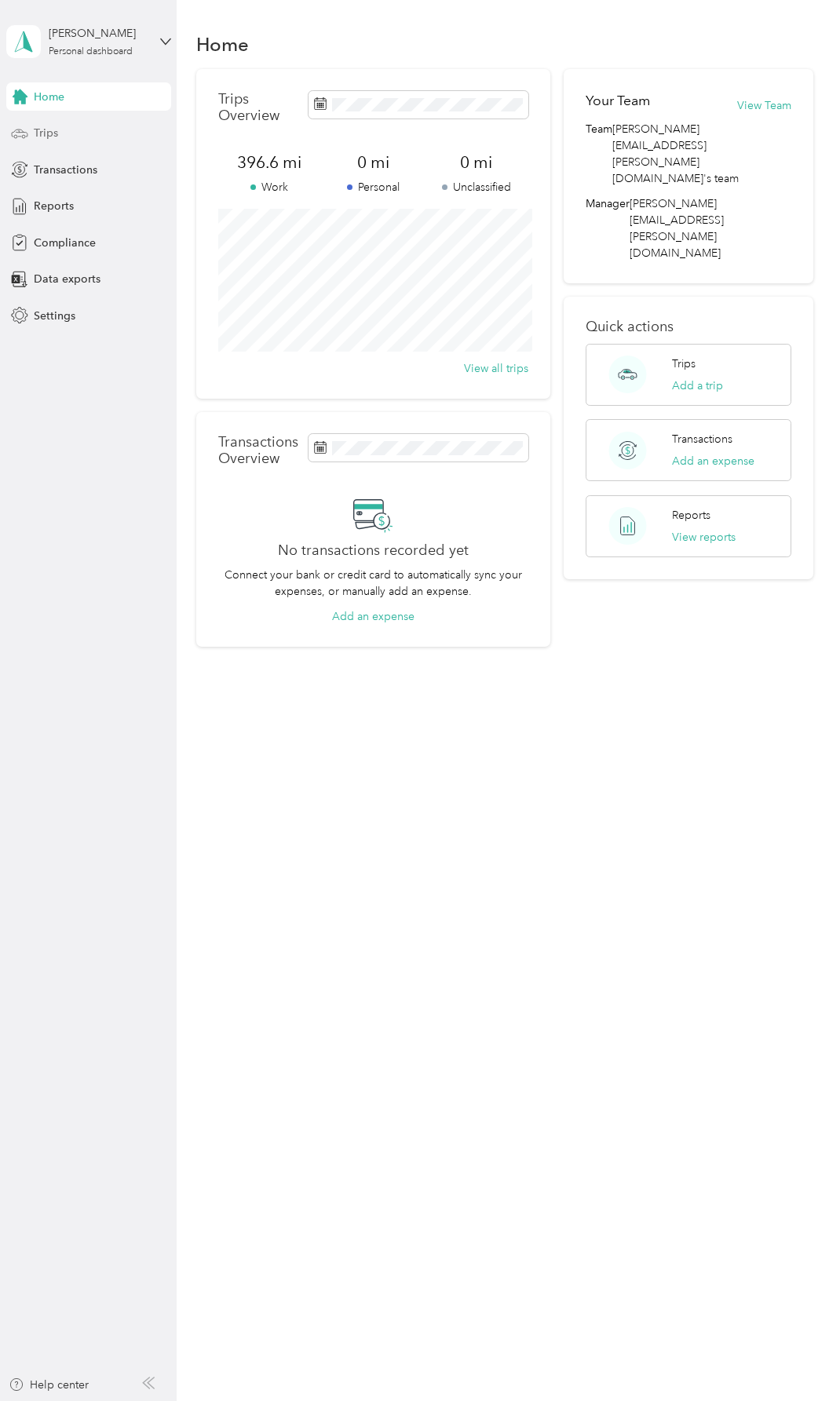
click at [41, 133] on span "Trips" at bounding box center [46, 133] width 24 height 17
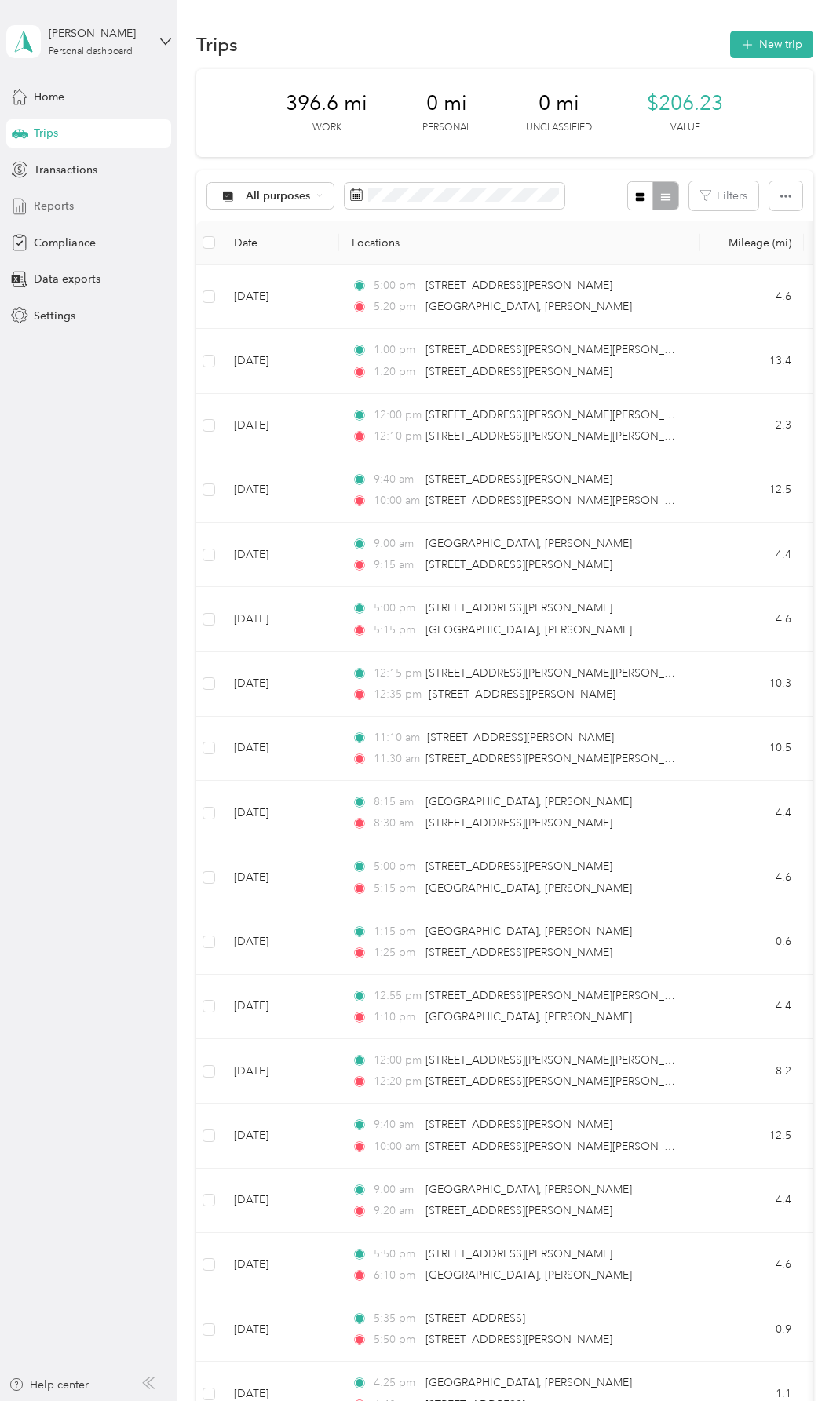
click at [66, 200] on span "Reports" at bounding box center [53, 206] width 40 height 17
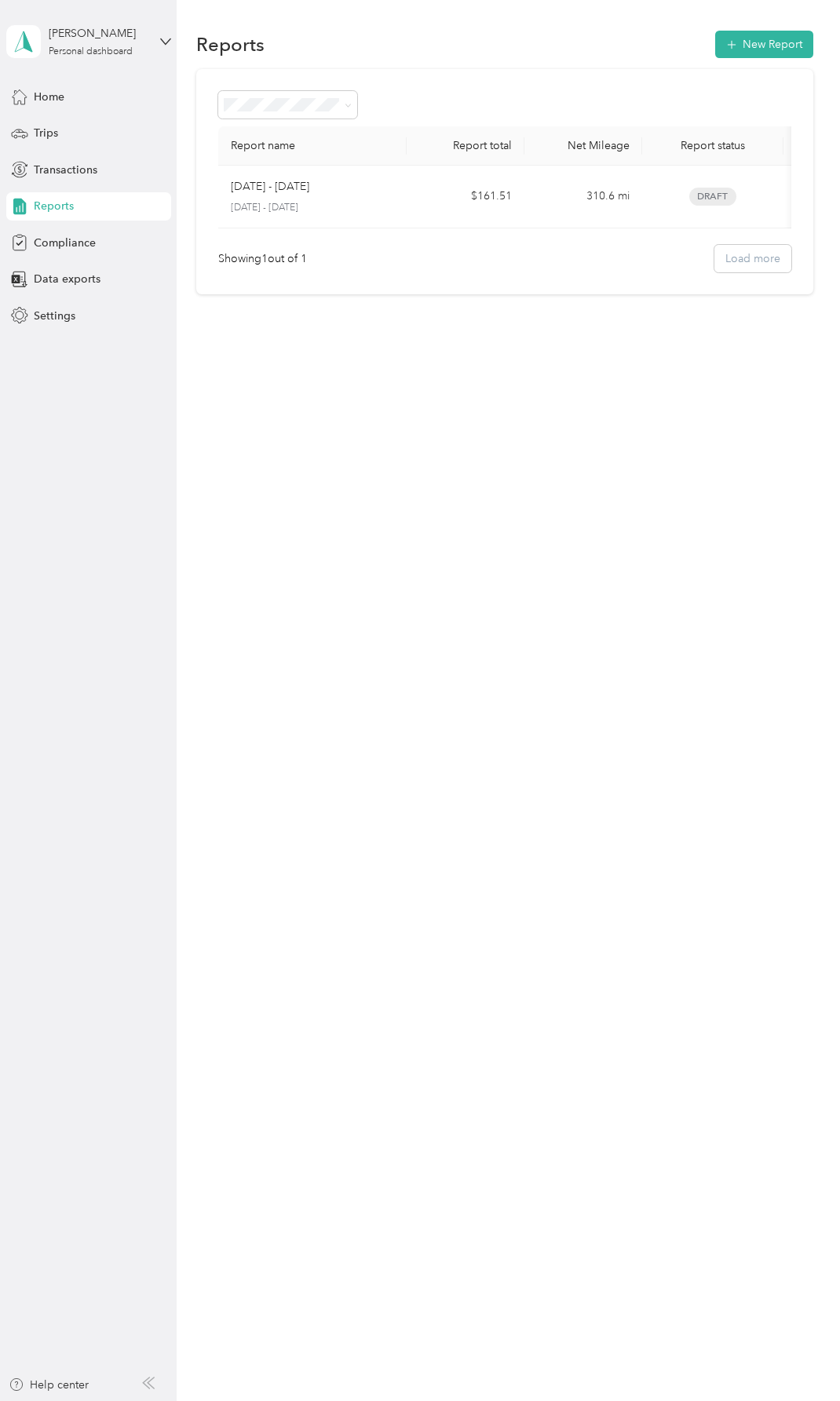
scroll to position [0, 141]
click at [61, 233] on div "Compliance" at bounding box center [89, 243] width 165 height 28
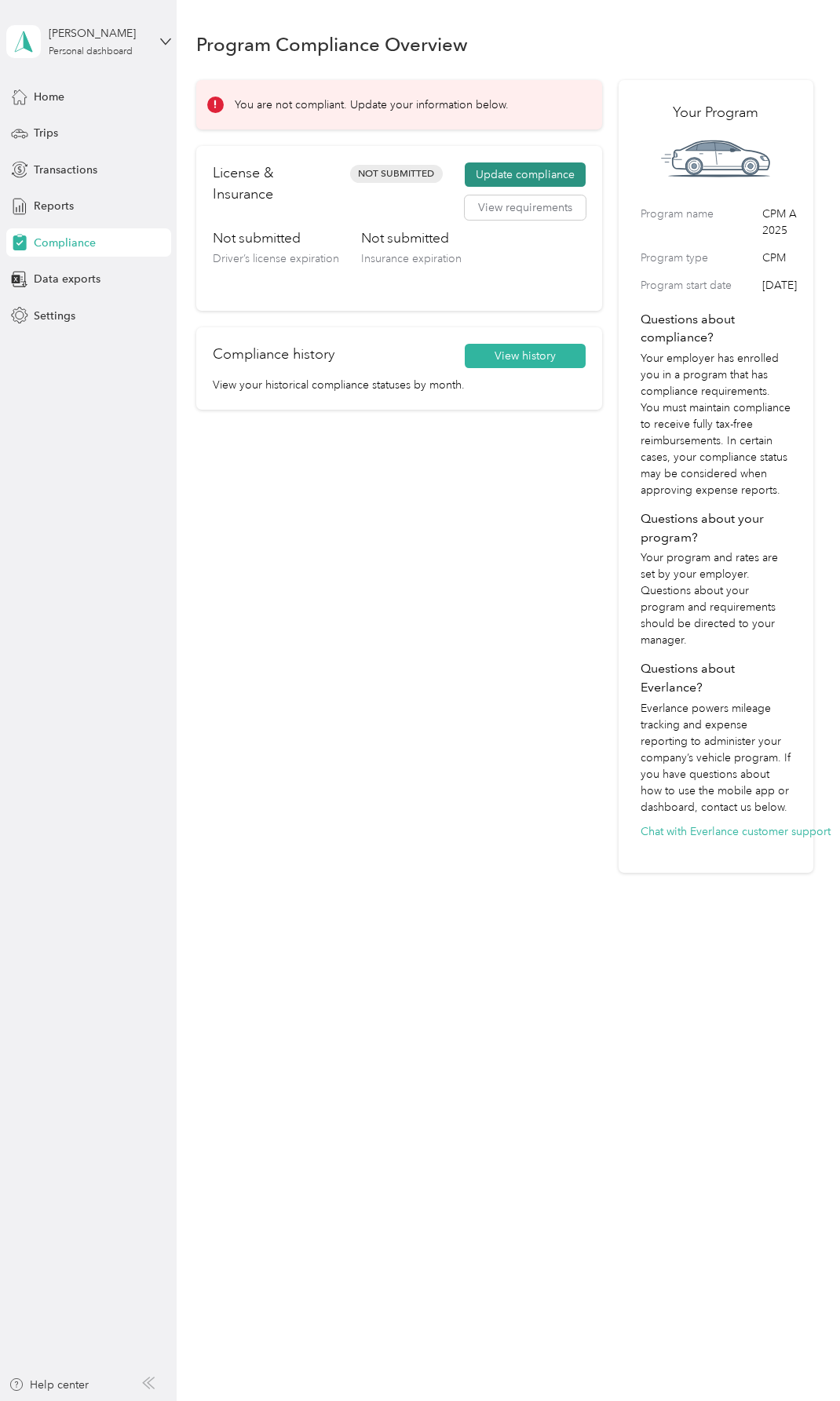
click at [536, 172] on button "Update compliance" at bounding box center [524, 174] width 121 height 25
